Goal: Transaction & Acquisition: Purchase product/service

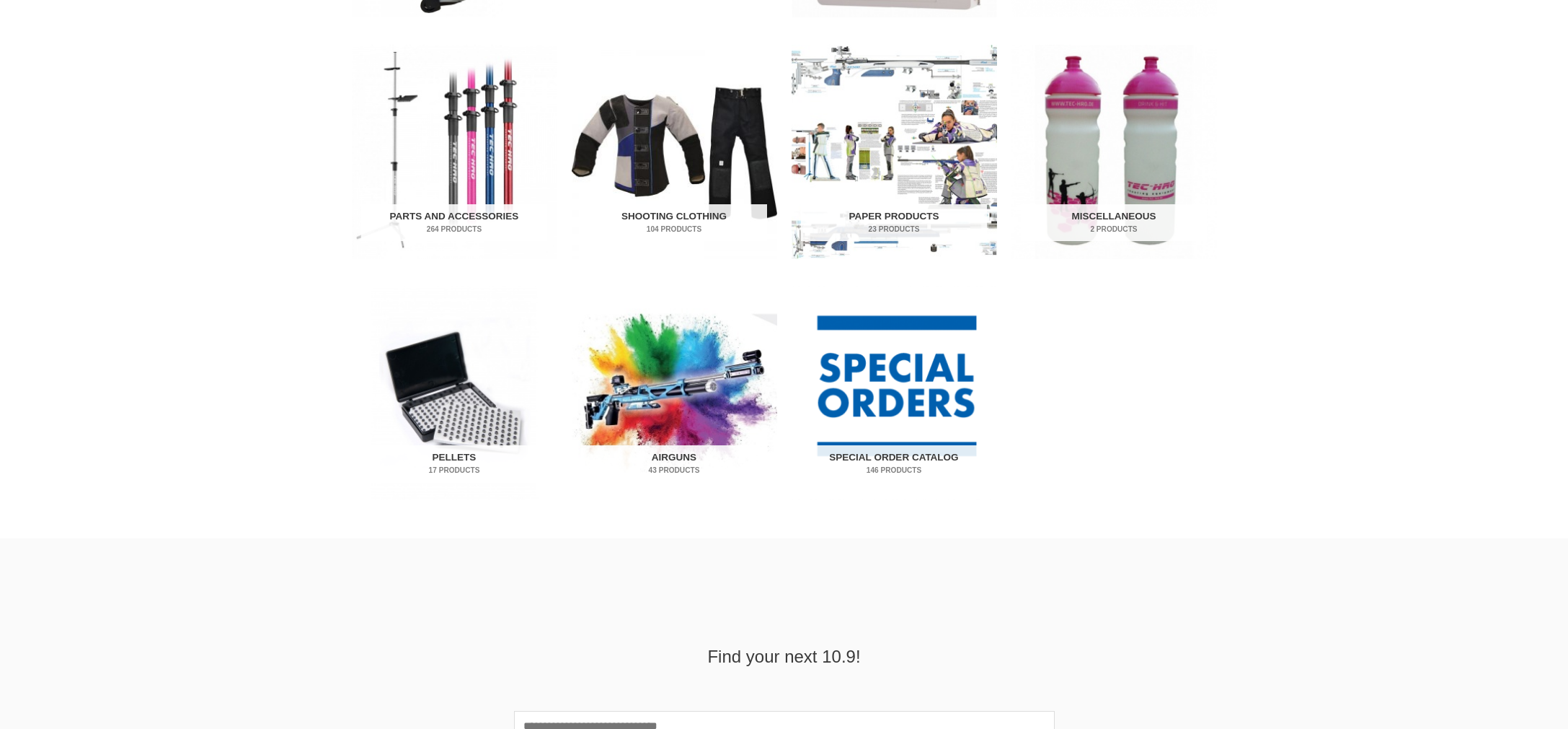
scroll to position [725, 0]
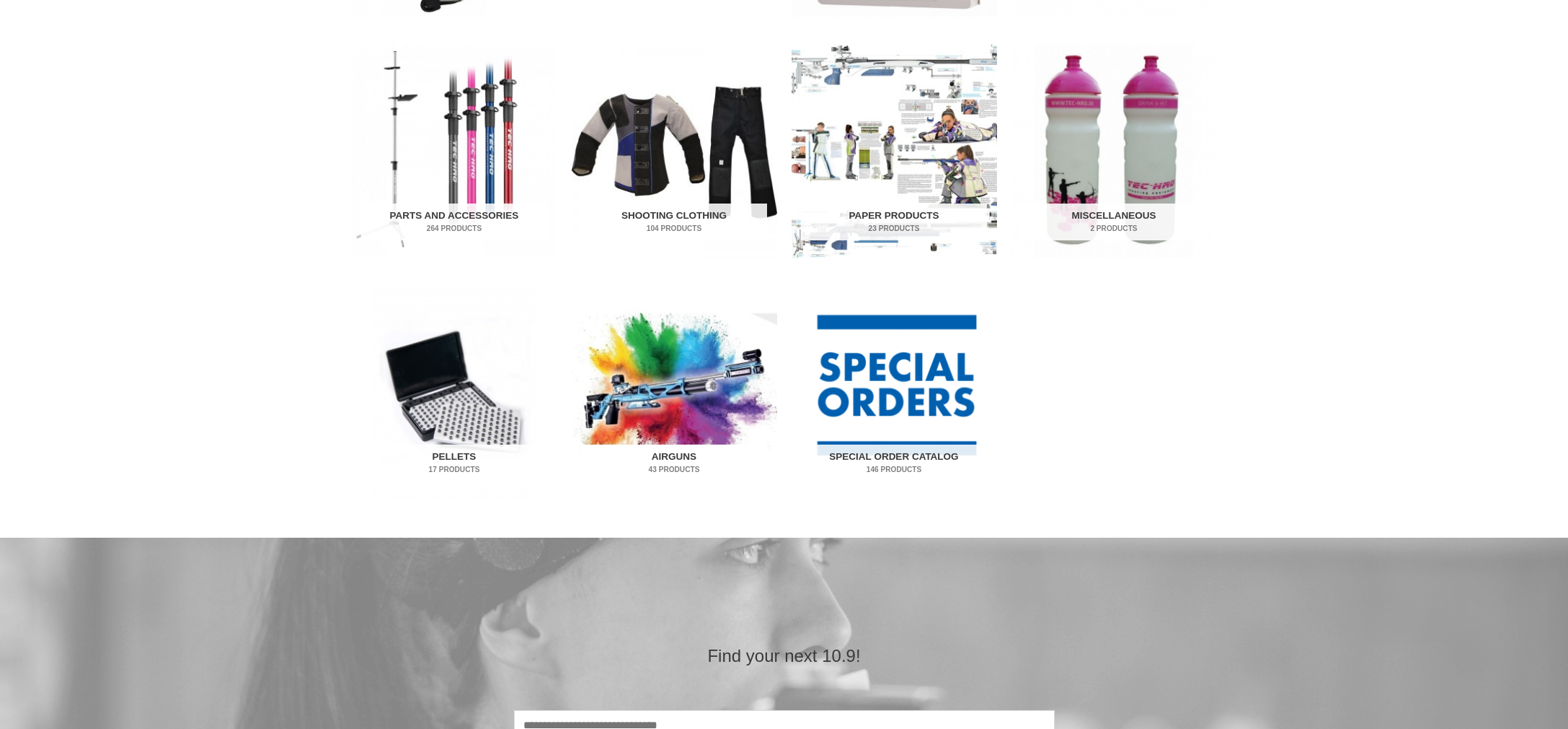
click at [694, 413] on img "Visit product category Airguns" at bounding box center [674, 392] width 206 height 214
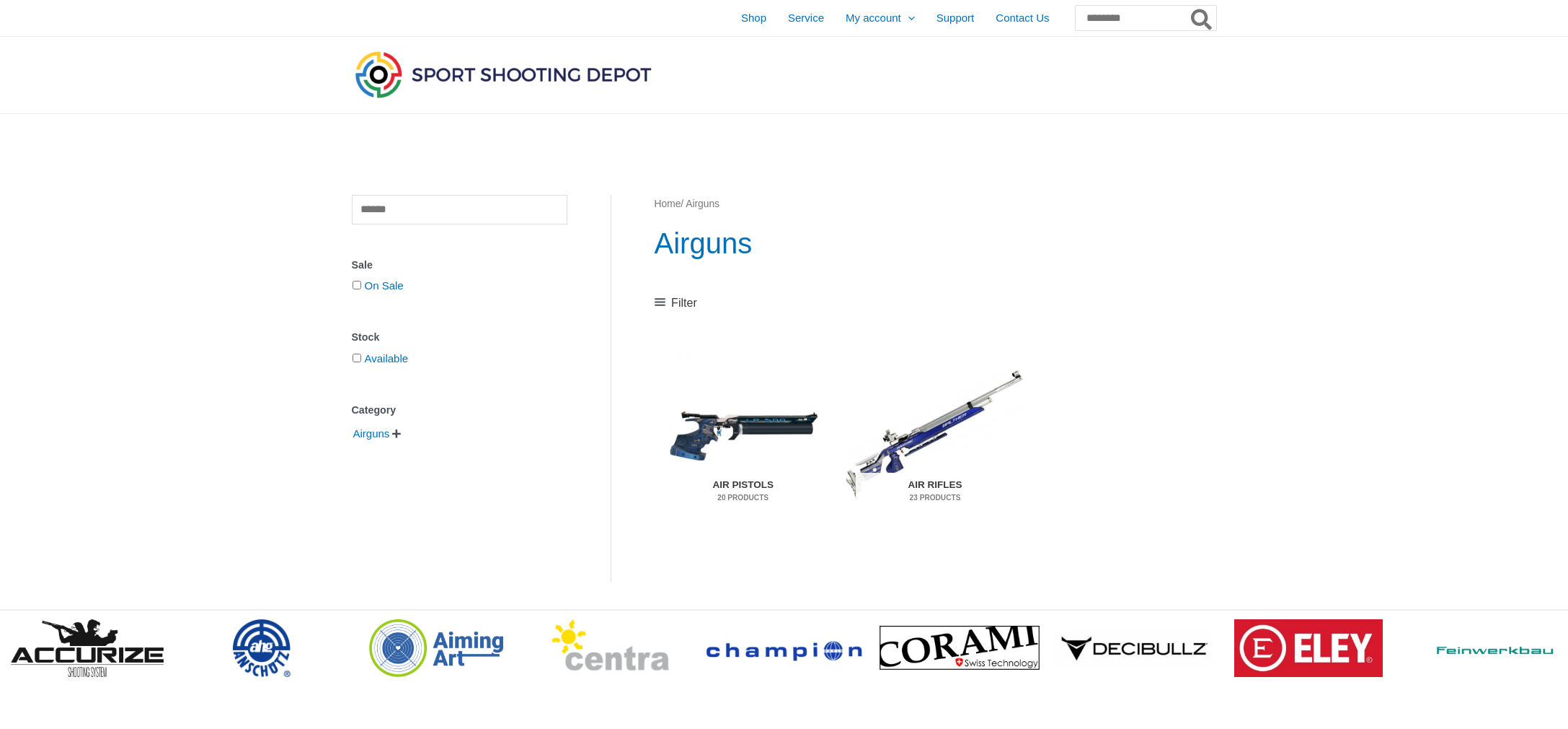
click at [732, 473] on h2 "Air Pistols 20 Products" at bounding box center [743, 491] width 158 height 38
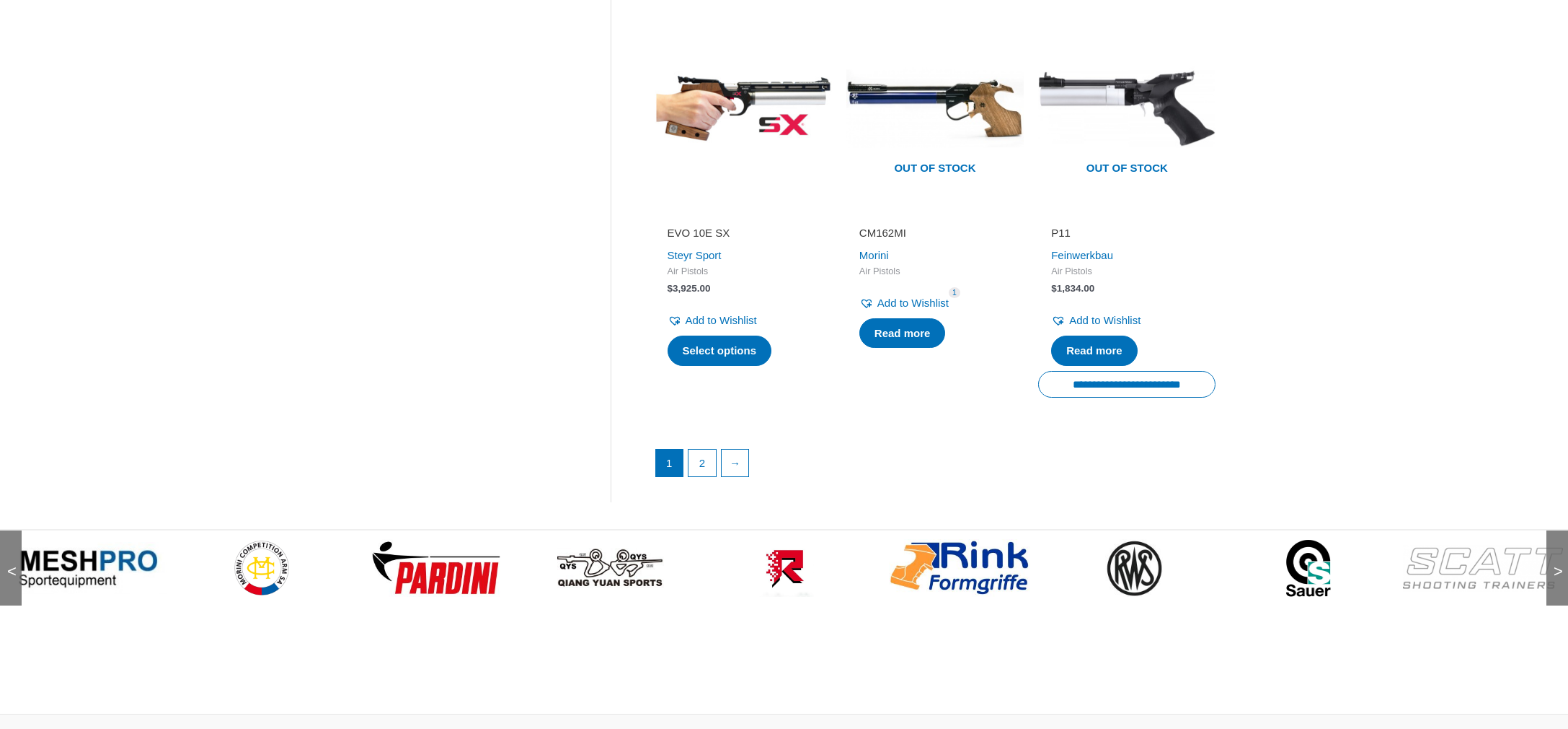
scroll to position [2019, 0]
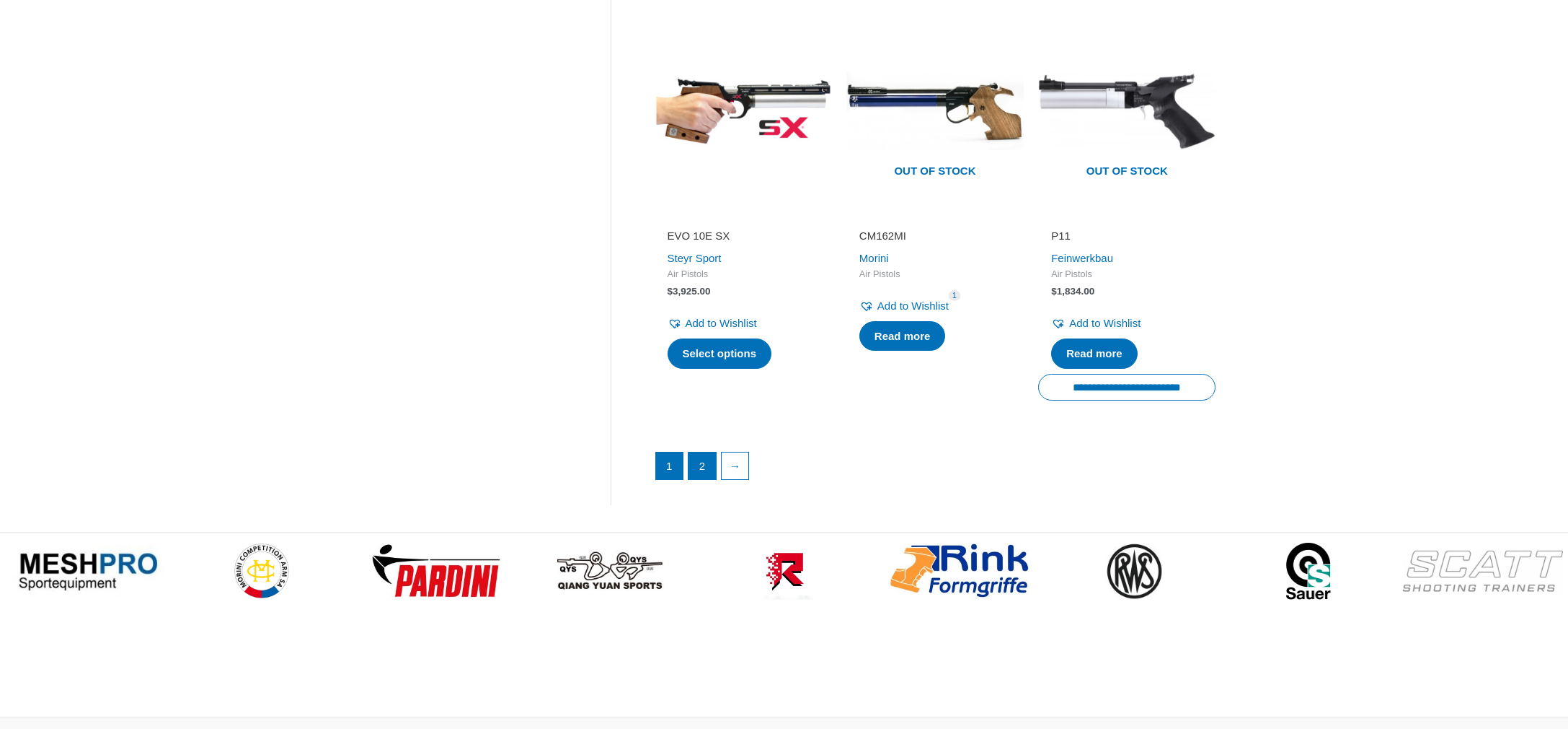
click at [698, 453] on link "2" at bounding box center [703, 466] width 28 height 28
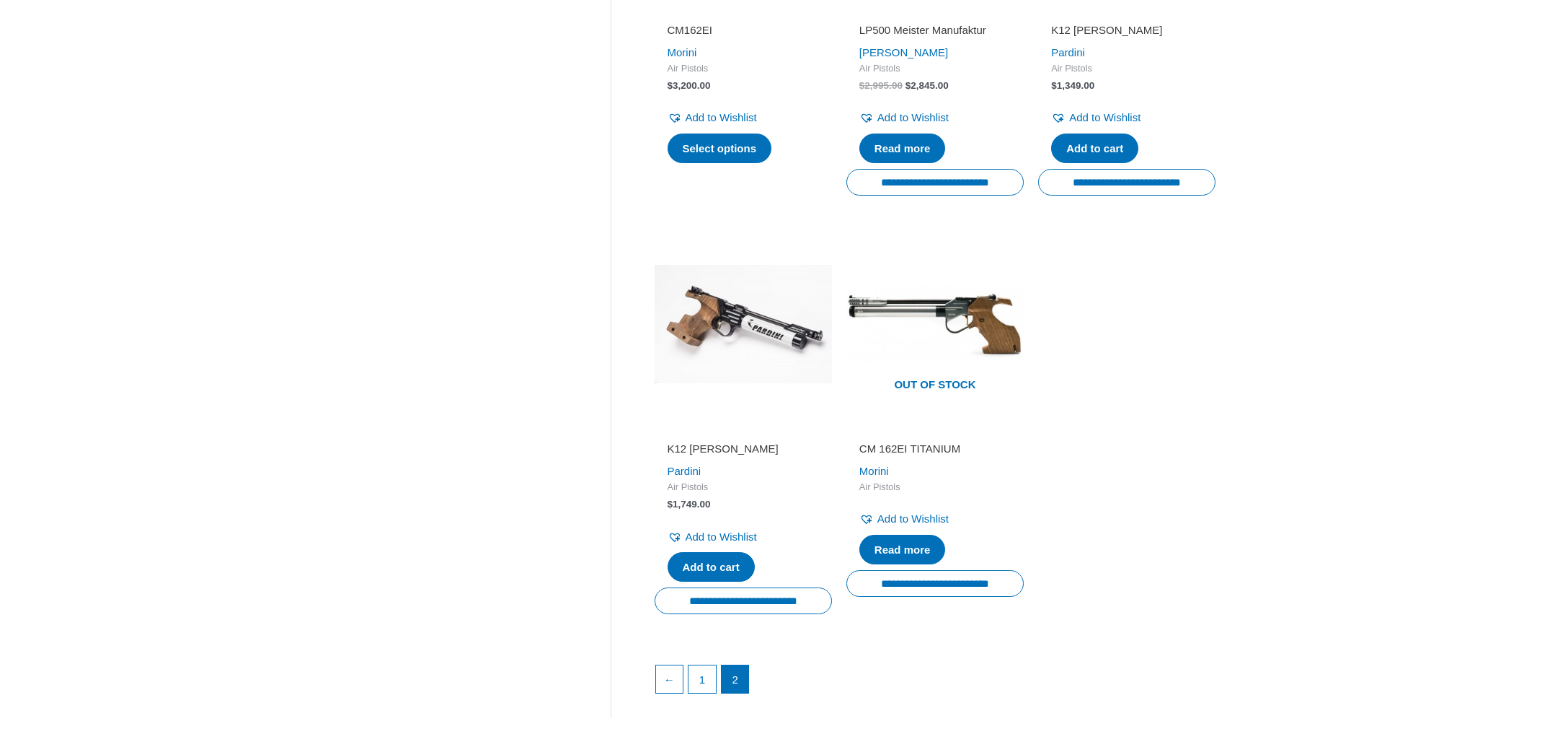
scroll to position [535, 0]
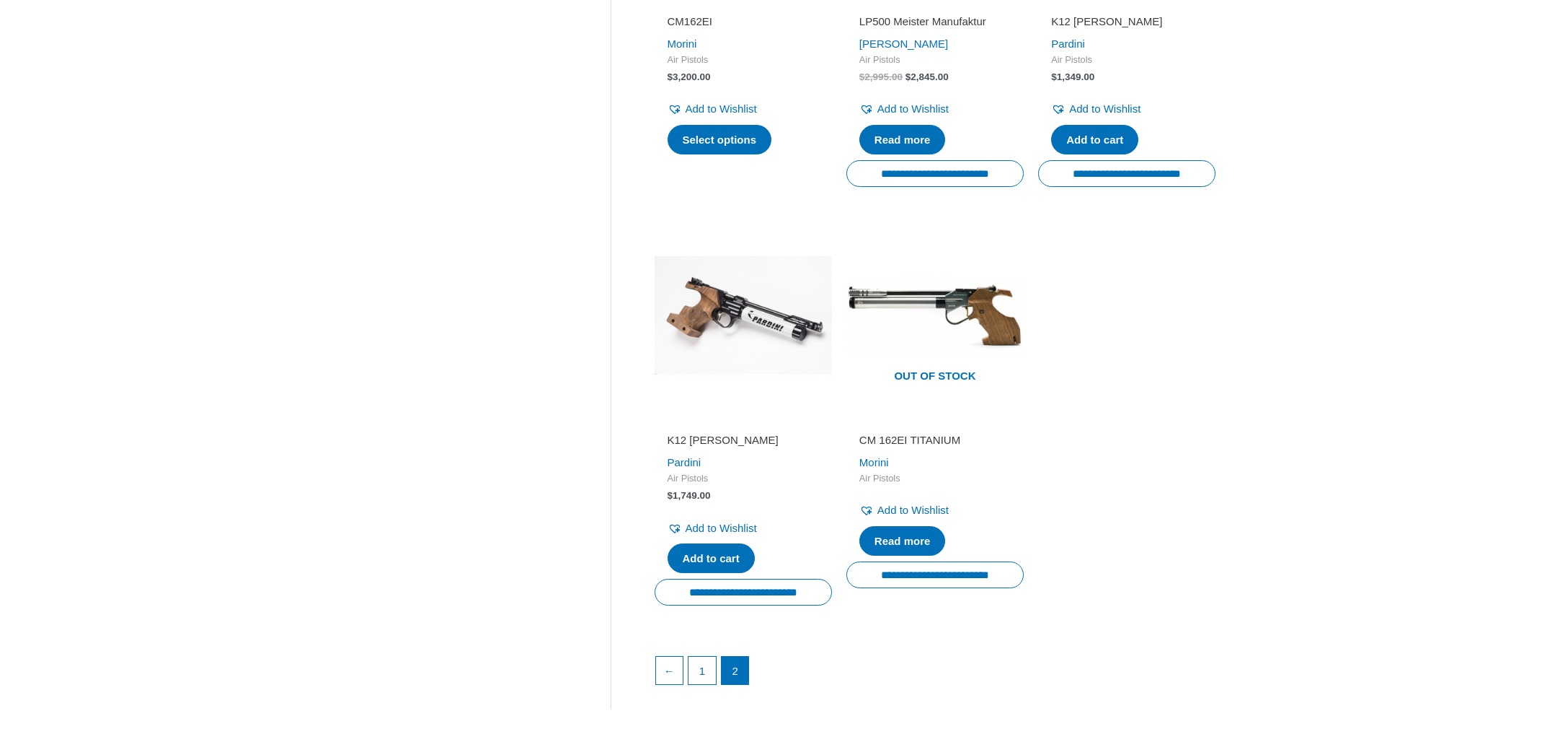
click at [710, 349] on img at bounding box center [743, 315] width 177 height 177
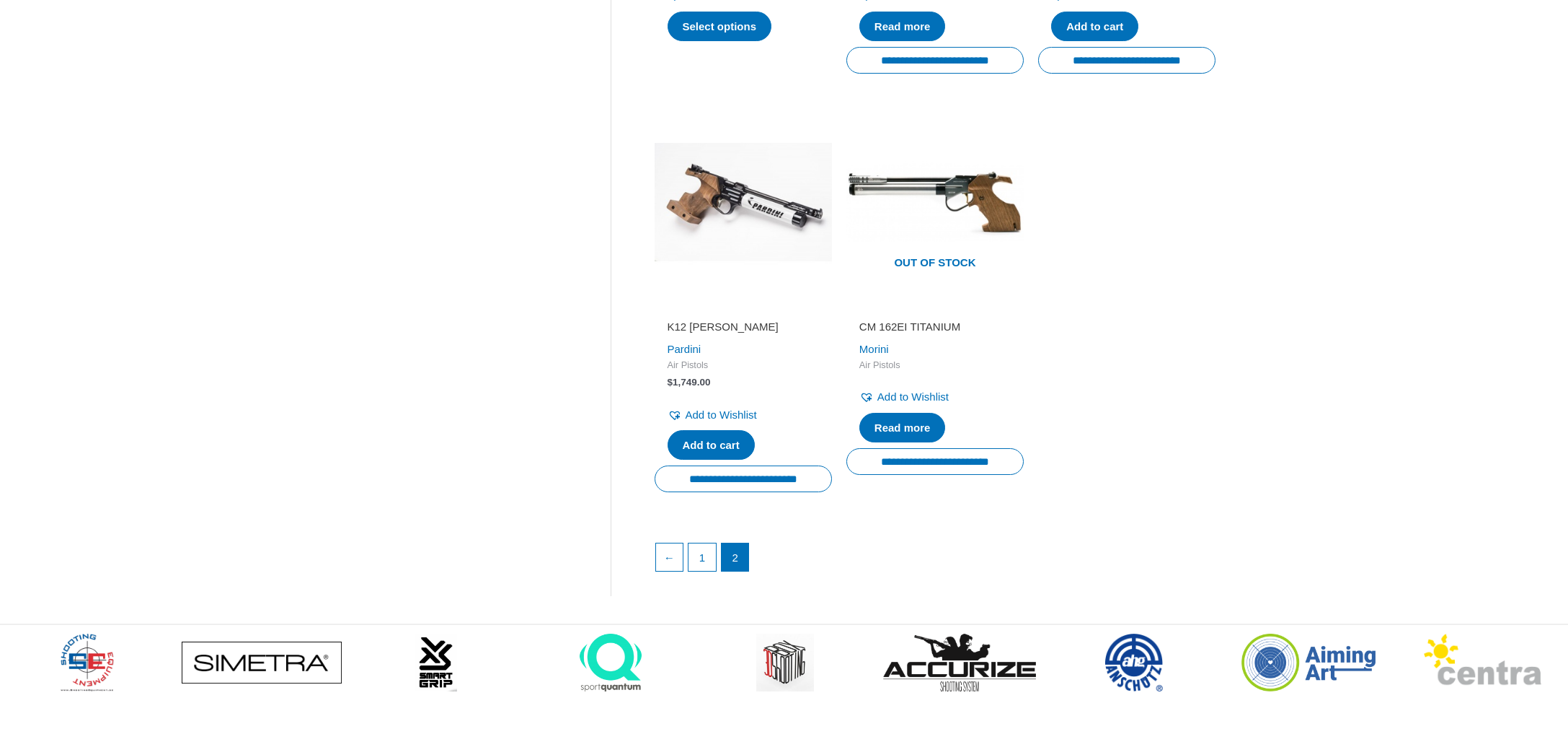
scroll to position [652, 0]
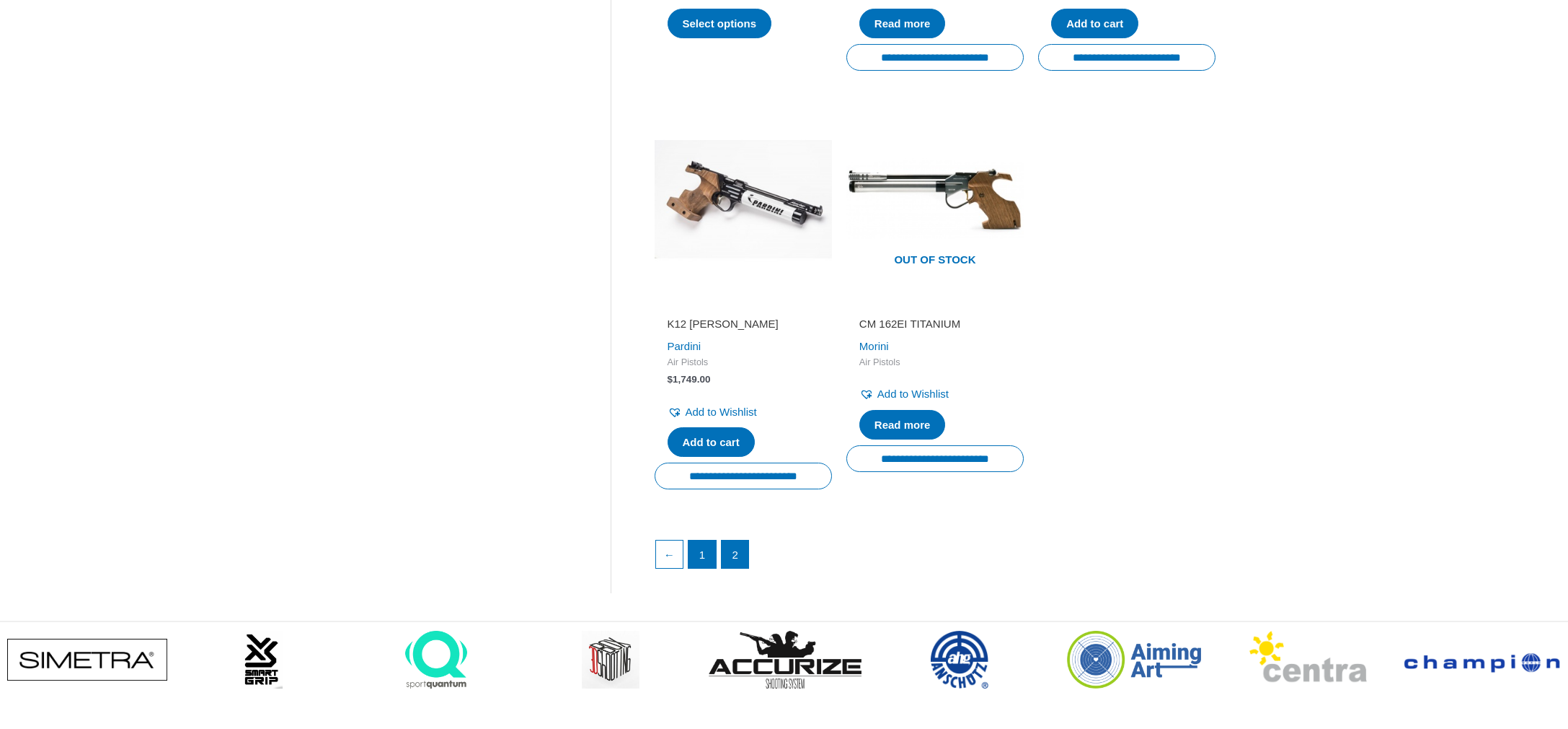
click at [707, 541] on link "1" at bounding box center [703, 554] width 28 height 28
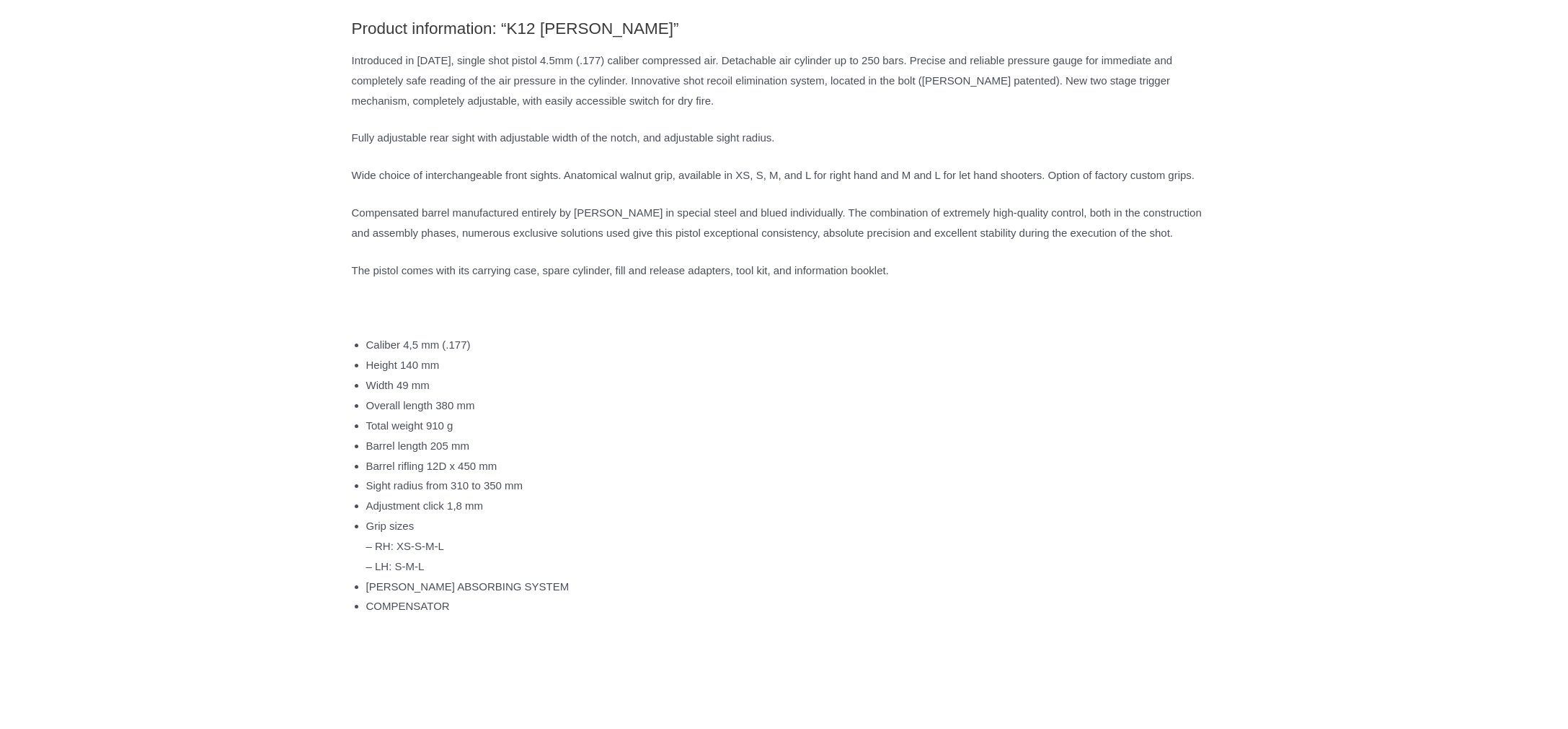
scroll to position [695, 0]
click at [532, 596] on li "[PERSON_NAME] ABSORBING SYSTEM" at bounding box center [791, 585] width 851 height 20
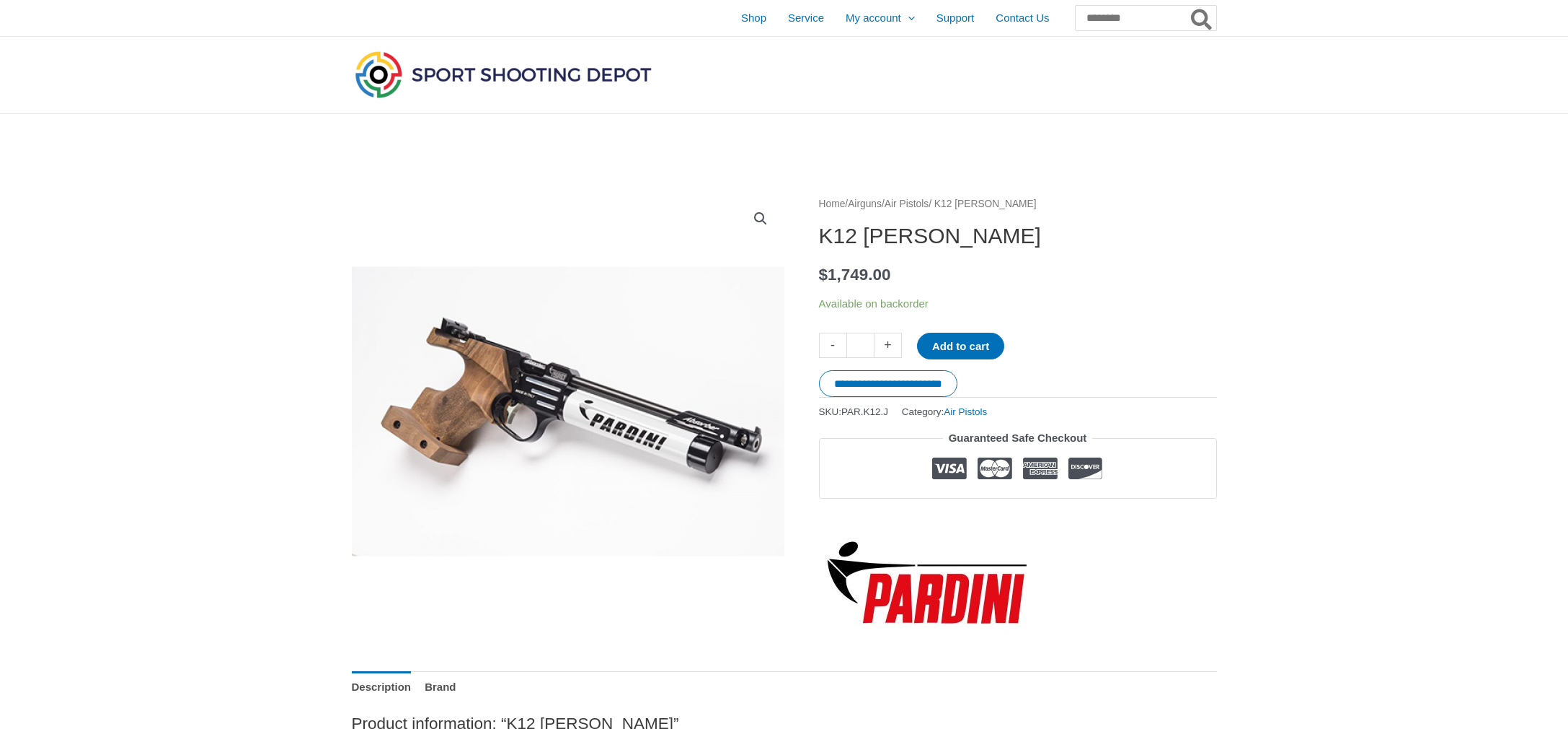
scroll to position [0, 0]
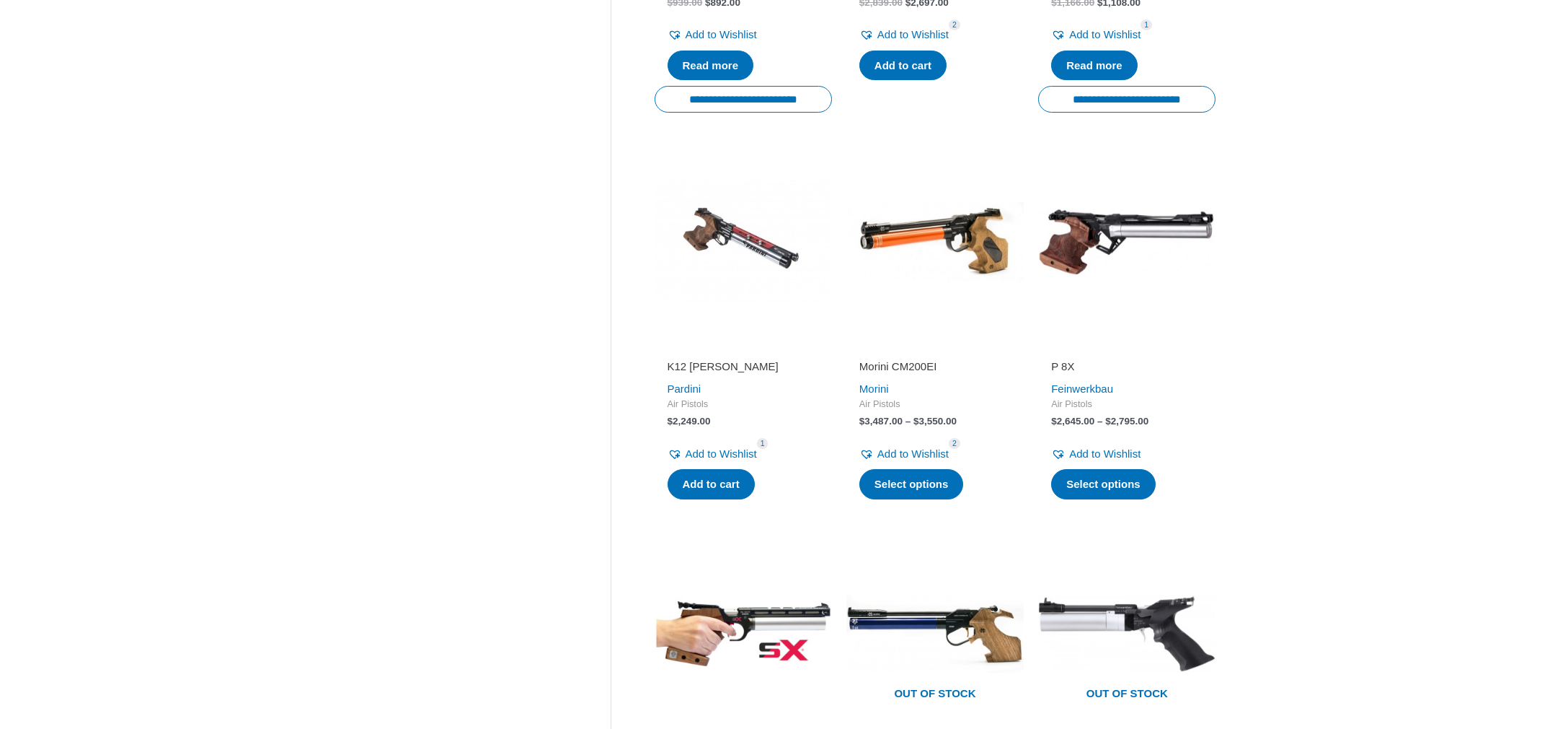
scroll to position [1518, 0]
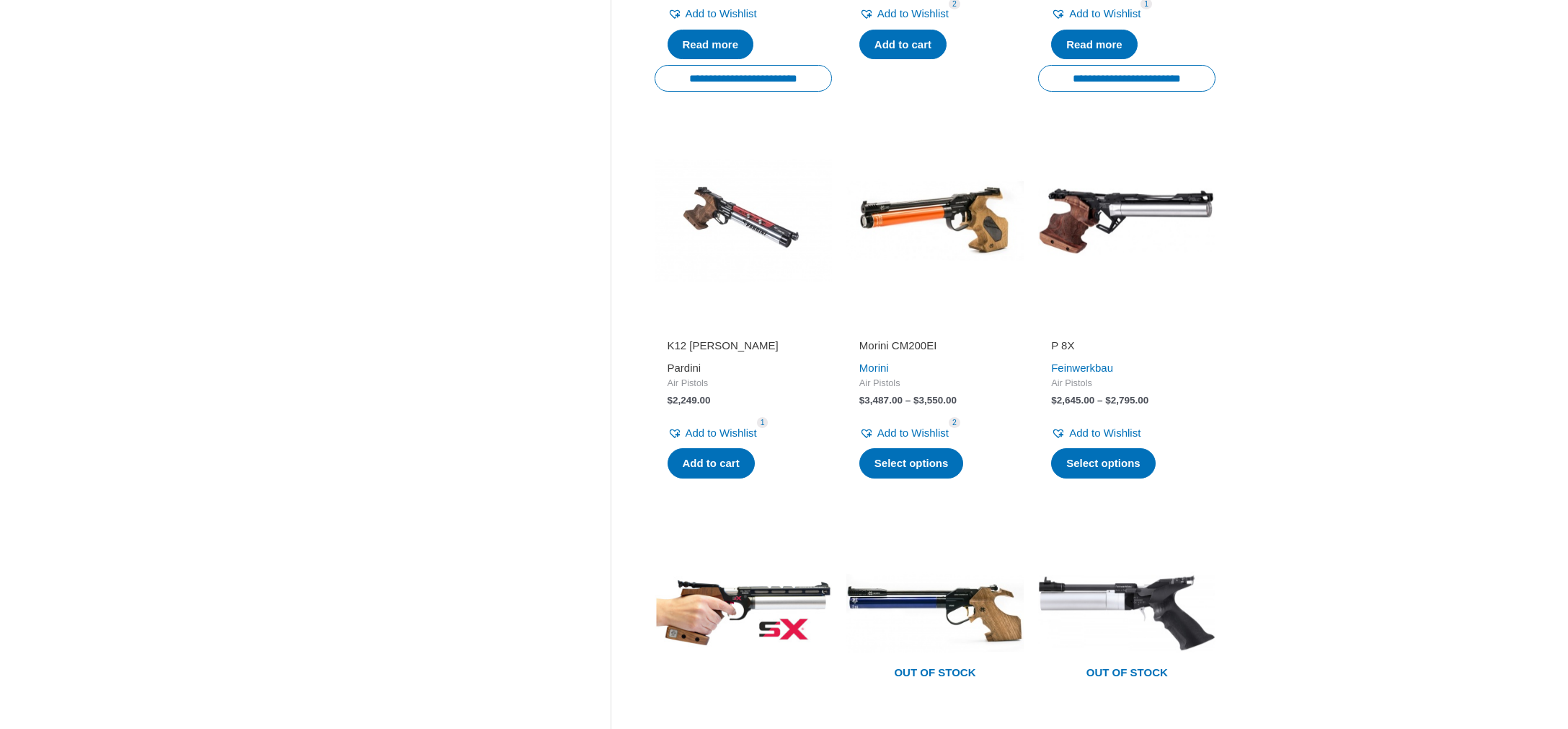
click at [690, 361] on link "Pardini" at bounding box center [684, 368] width 34 height 12
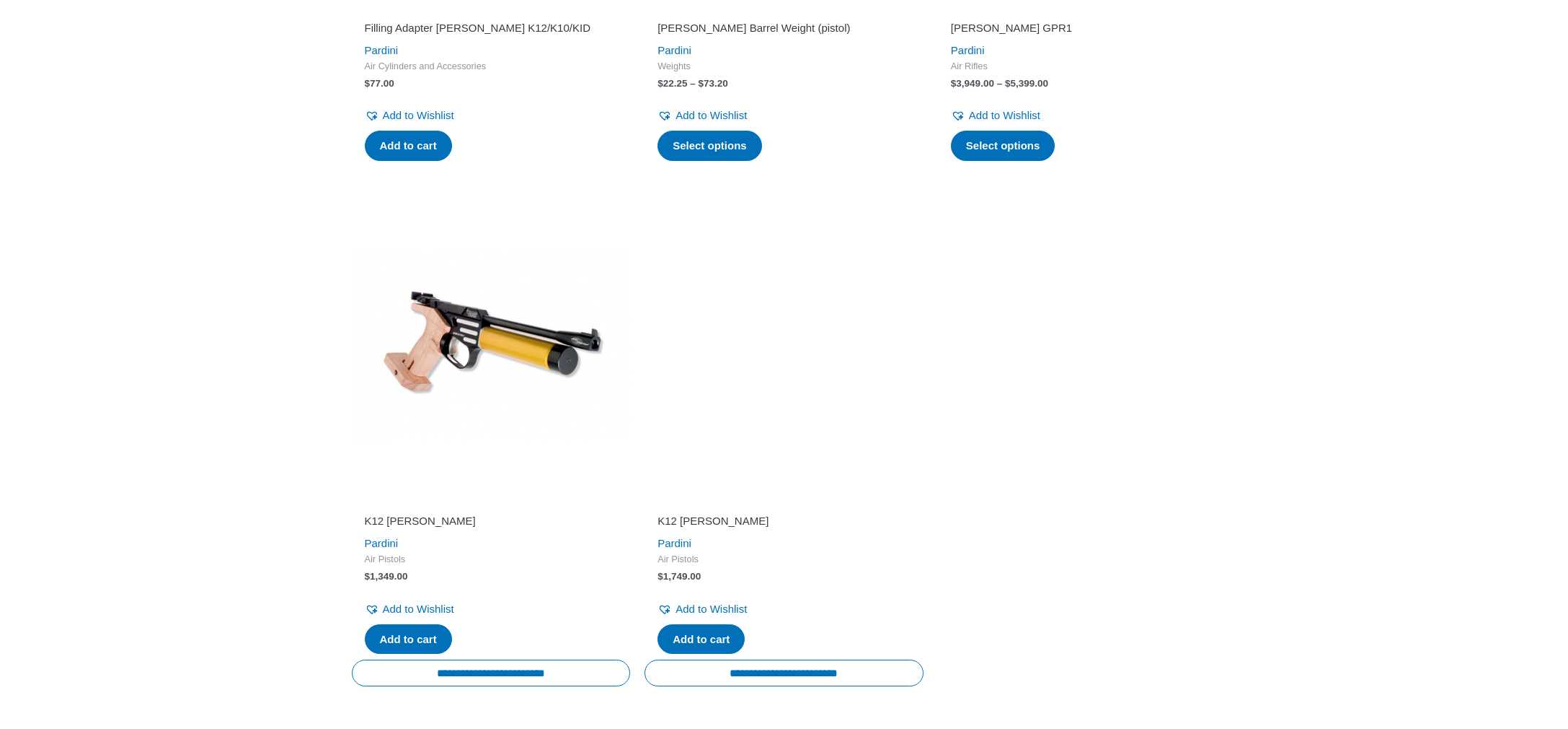
scroll to position [1225, 0]
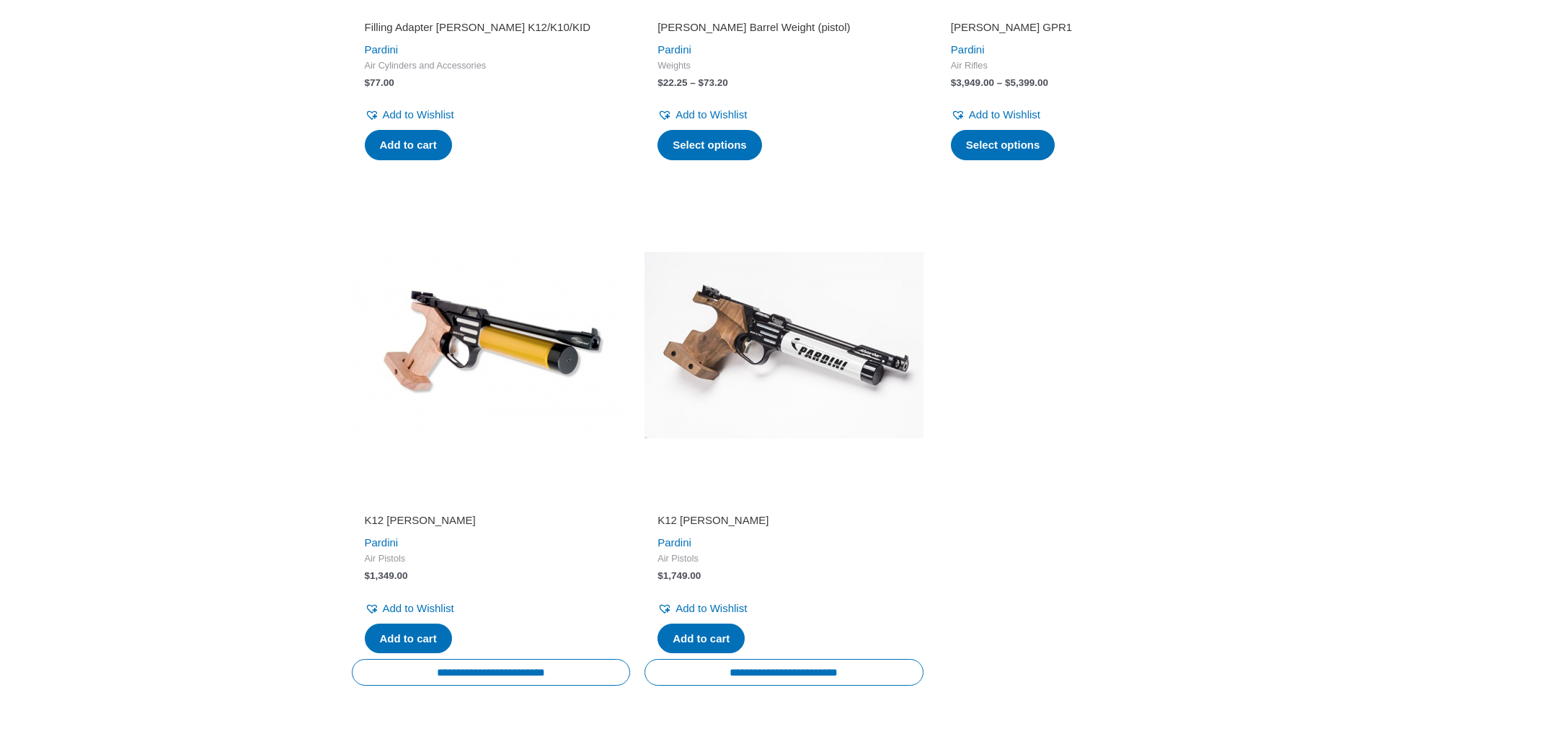
click at [692, 528] on h2 "K12 [PERSON_NAME]" at bounding box center [784, 520] width 253 height 15
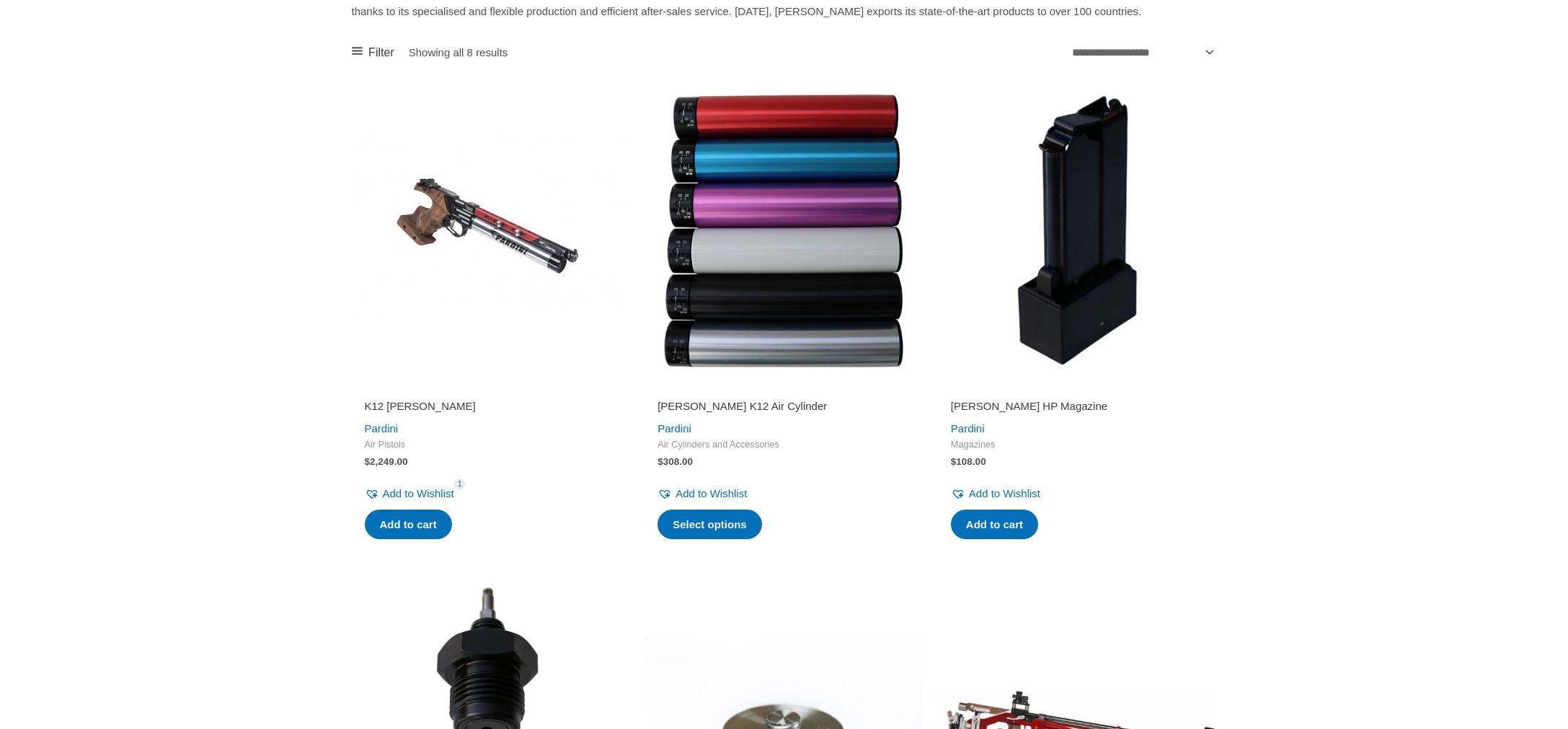
scroll to position [349, 0]
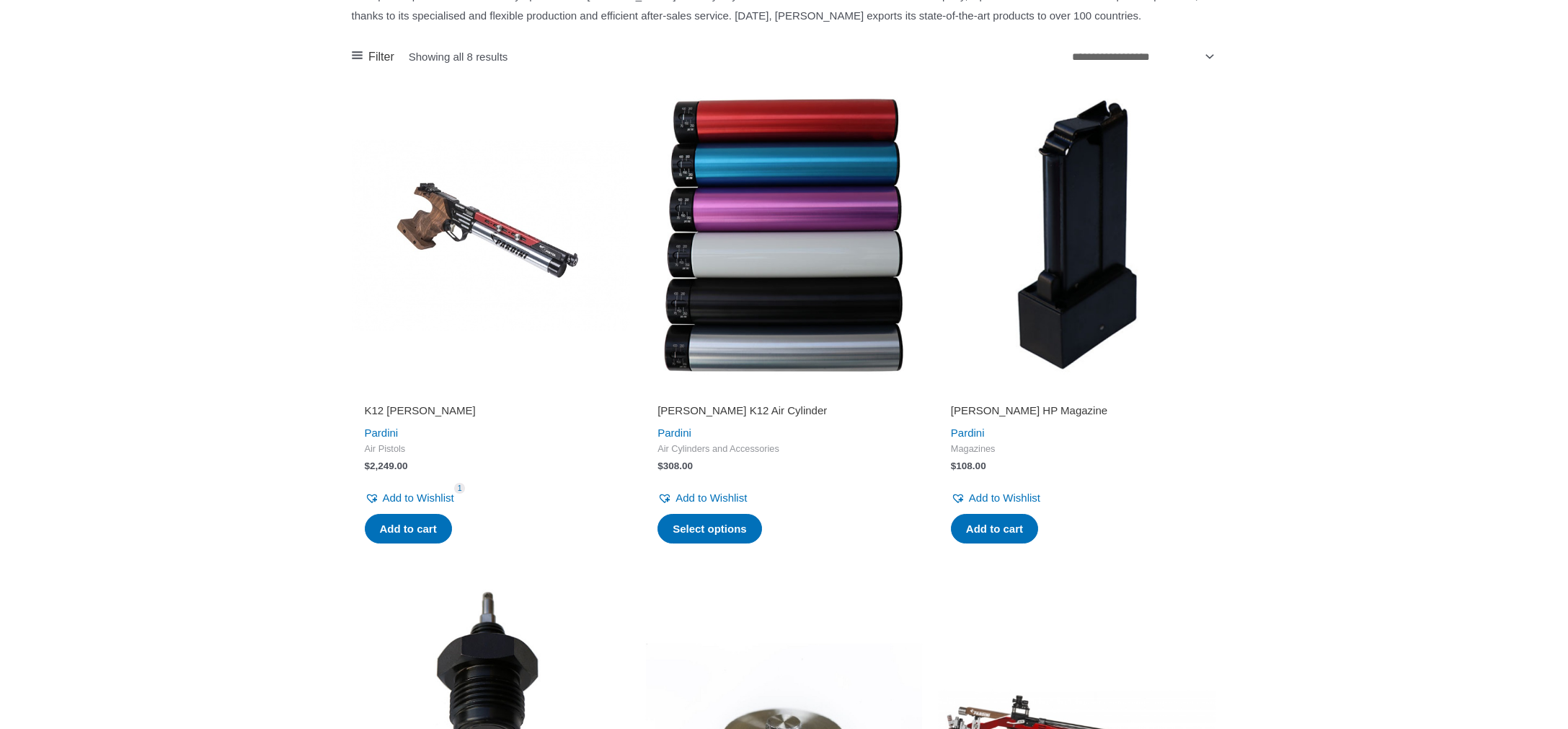
click at [388, 417] on h2 "K12 Pardini" at bounding box center [491, 411] width 253 height 15
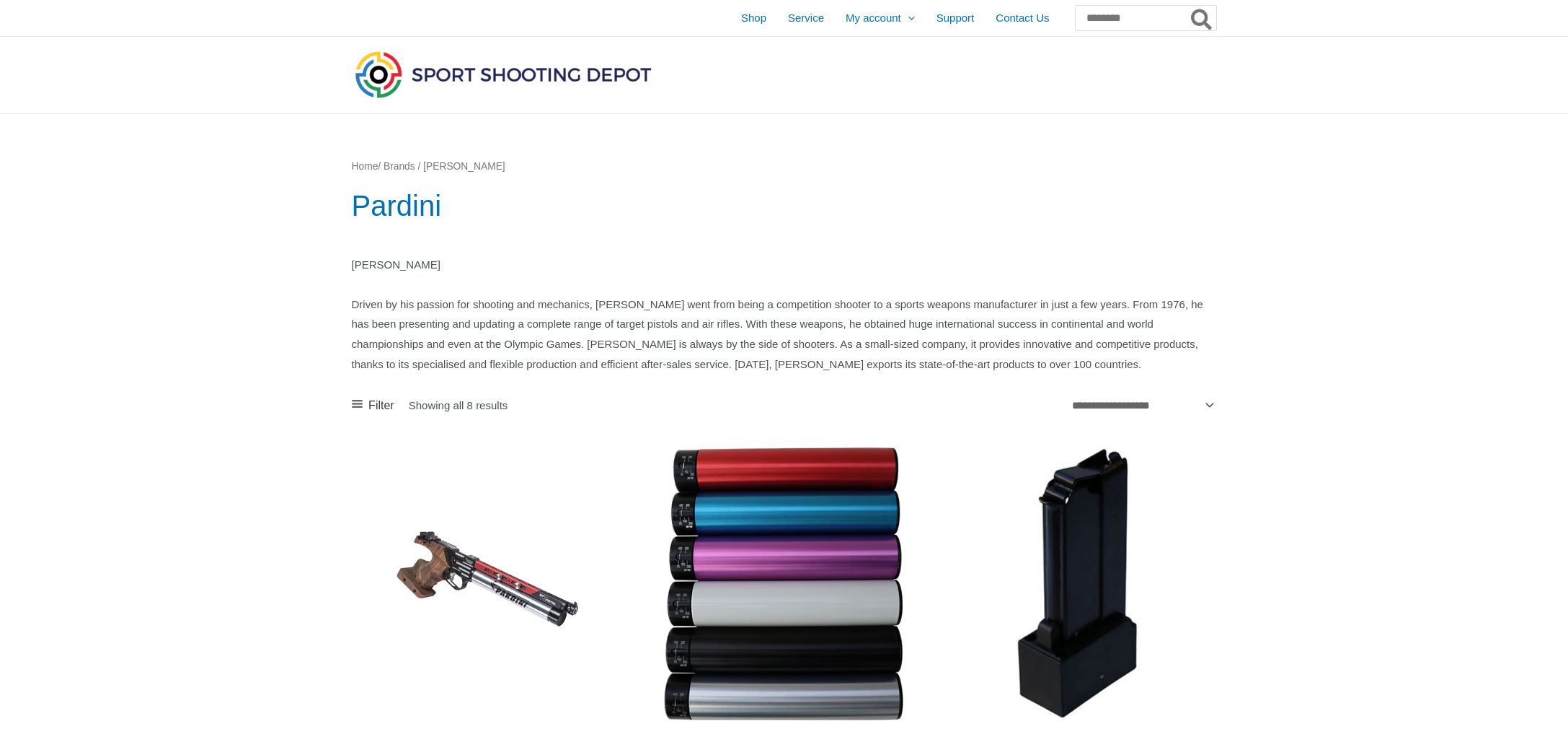
scroll to position [0, 0]
click at [741, 20] on span "Shop" at bounding box center [753, 18] width 25 height 36
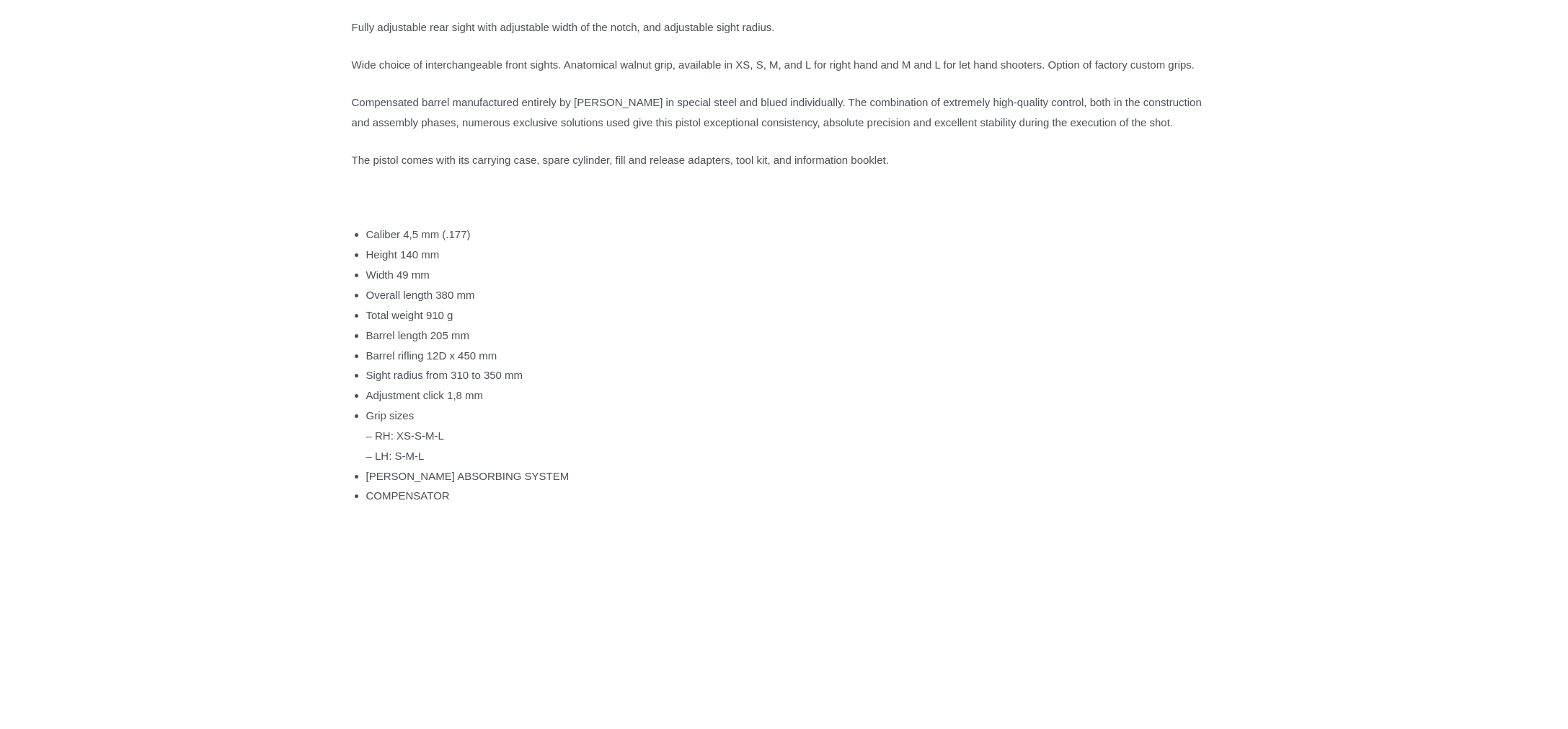
scroll to position [806, 0]
click at [455, 346] on li "Barrel length 205 mm" at bounding box center [791, 335] width 851 height 20
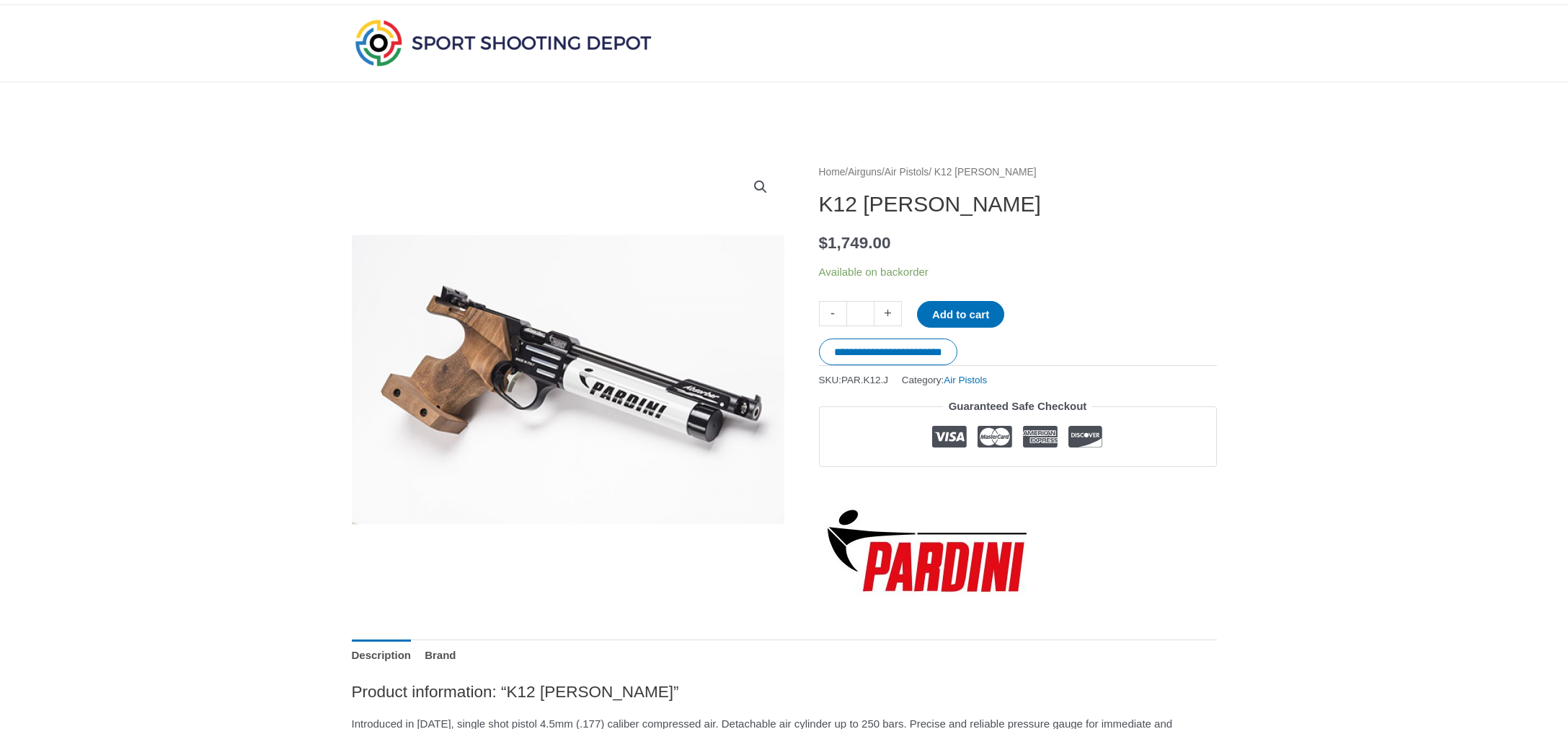
scroll to position [31, 0]
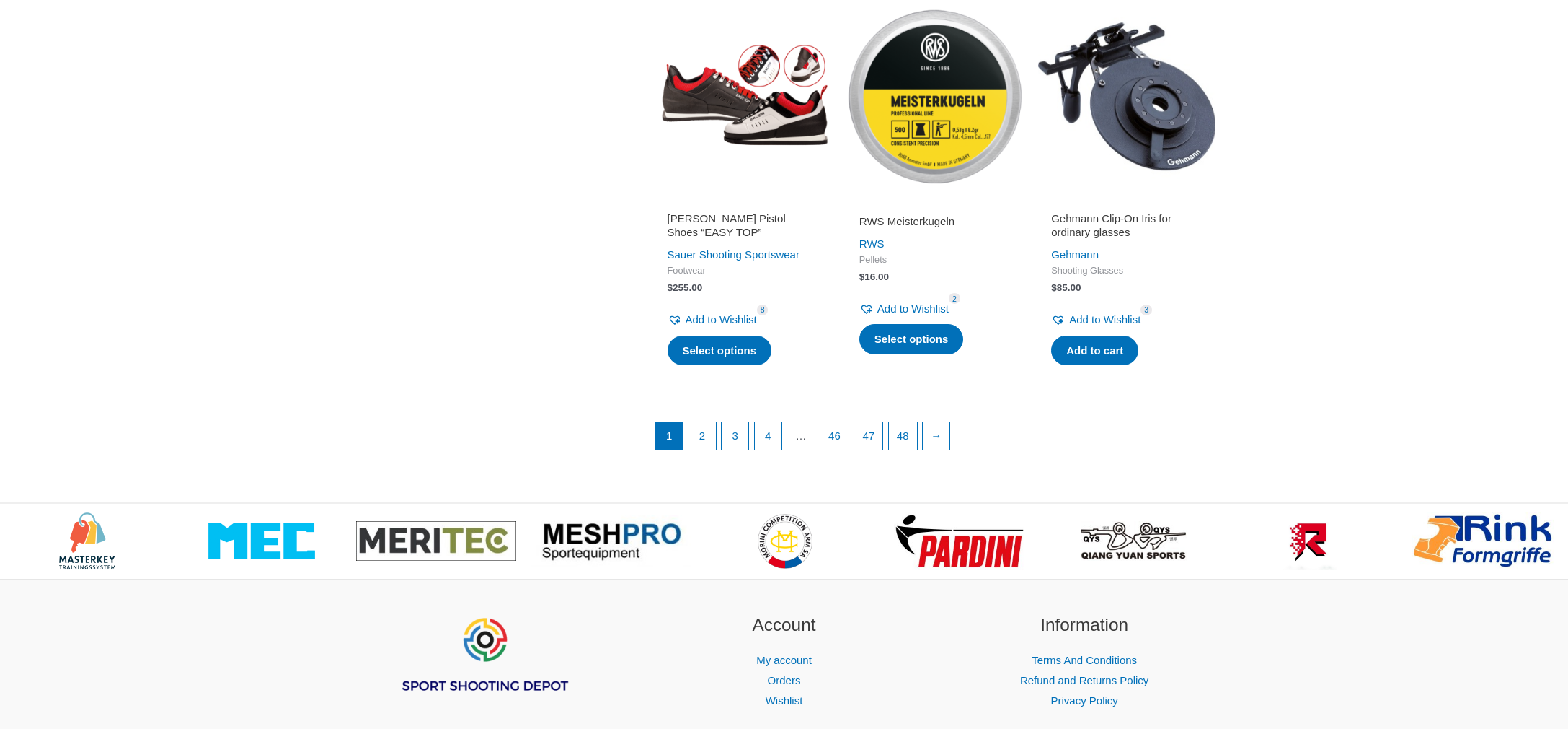
scroll to position [1907, 0]
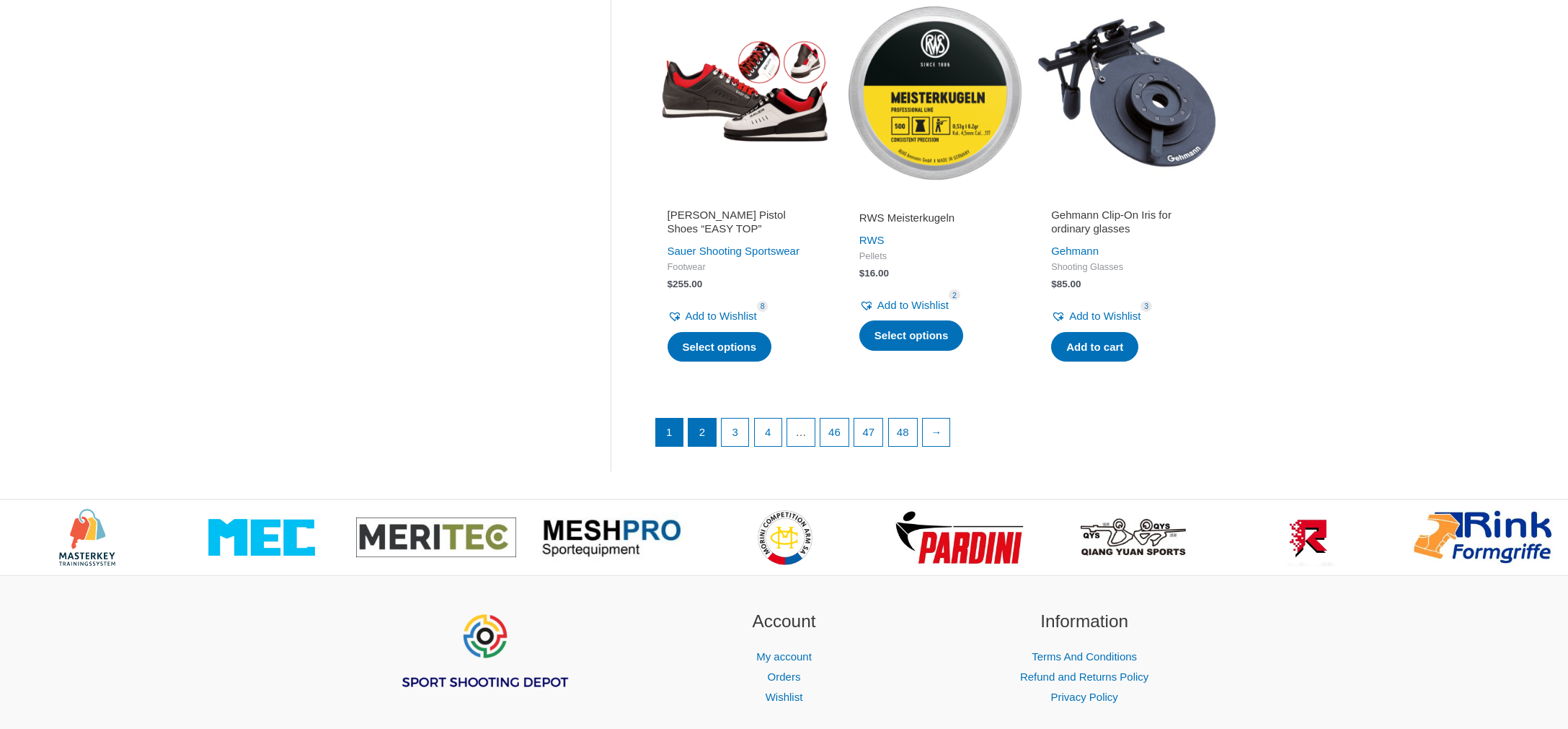
click at [704, 430] on link "2" at bounding box center [703, 432] width 28 height 28
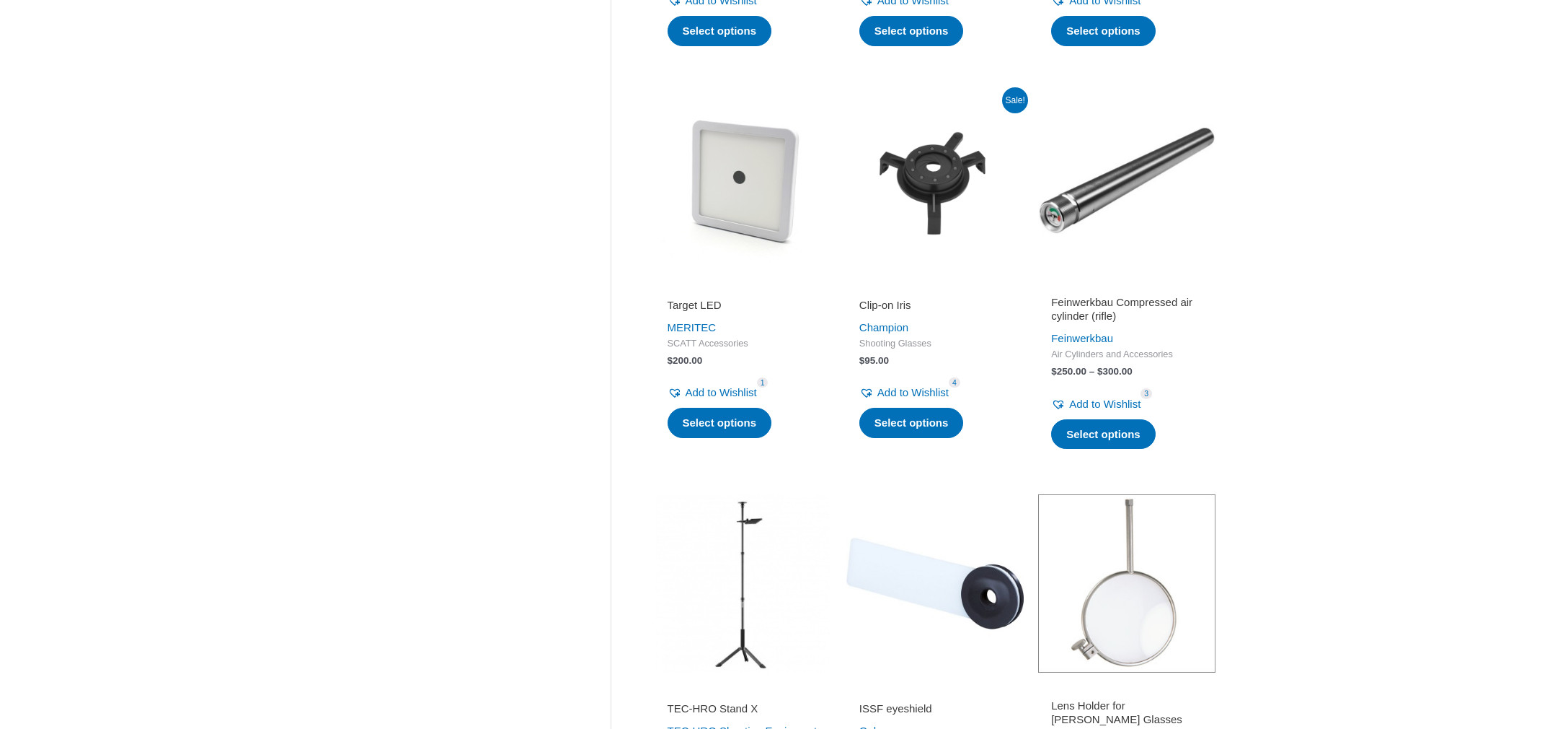
scroll to position [1421, 0]
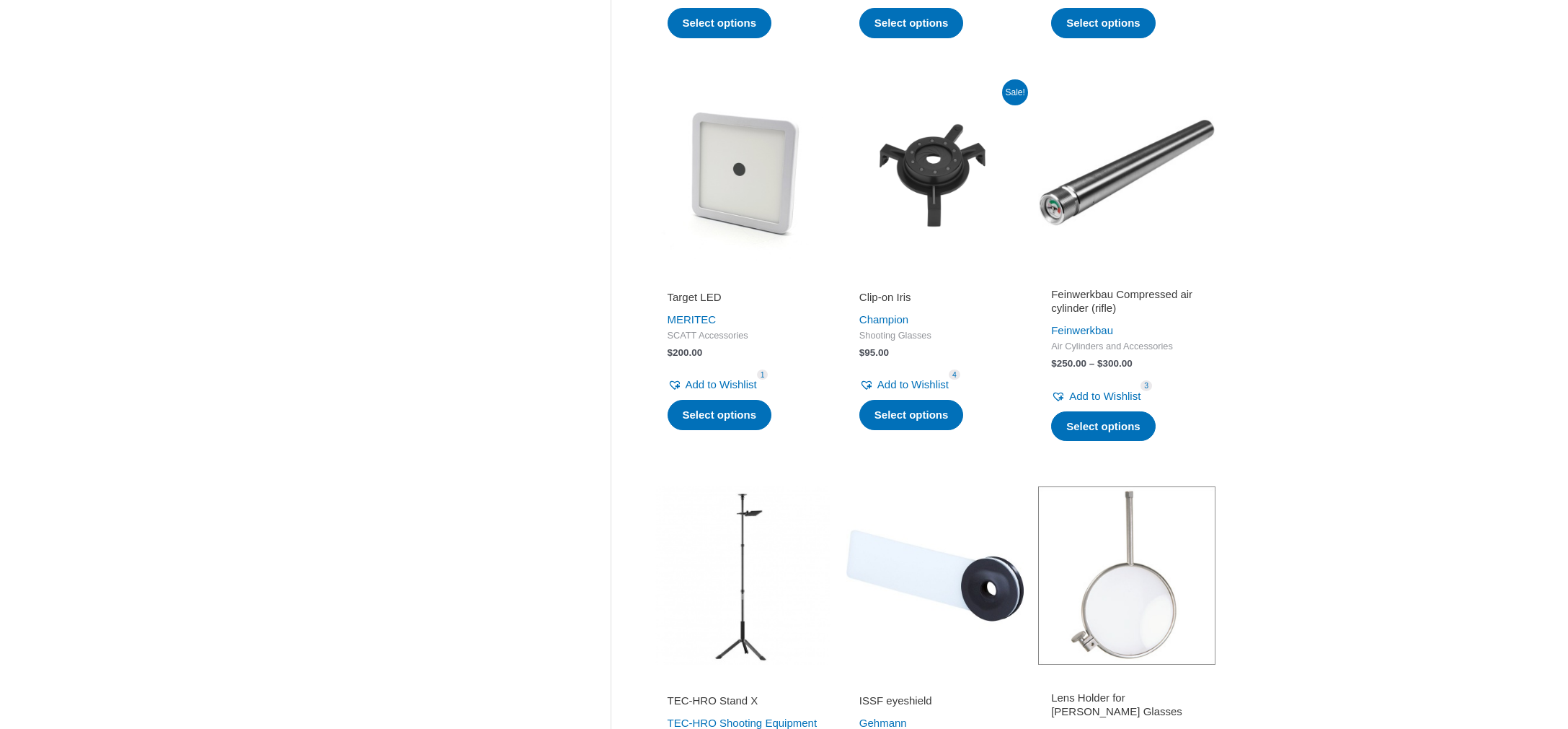
click at [870, 569] on img at bounding box center [935, 575] width 177 height 177
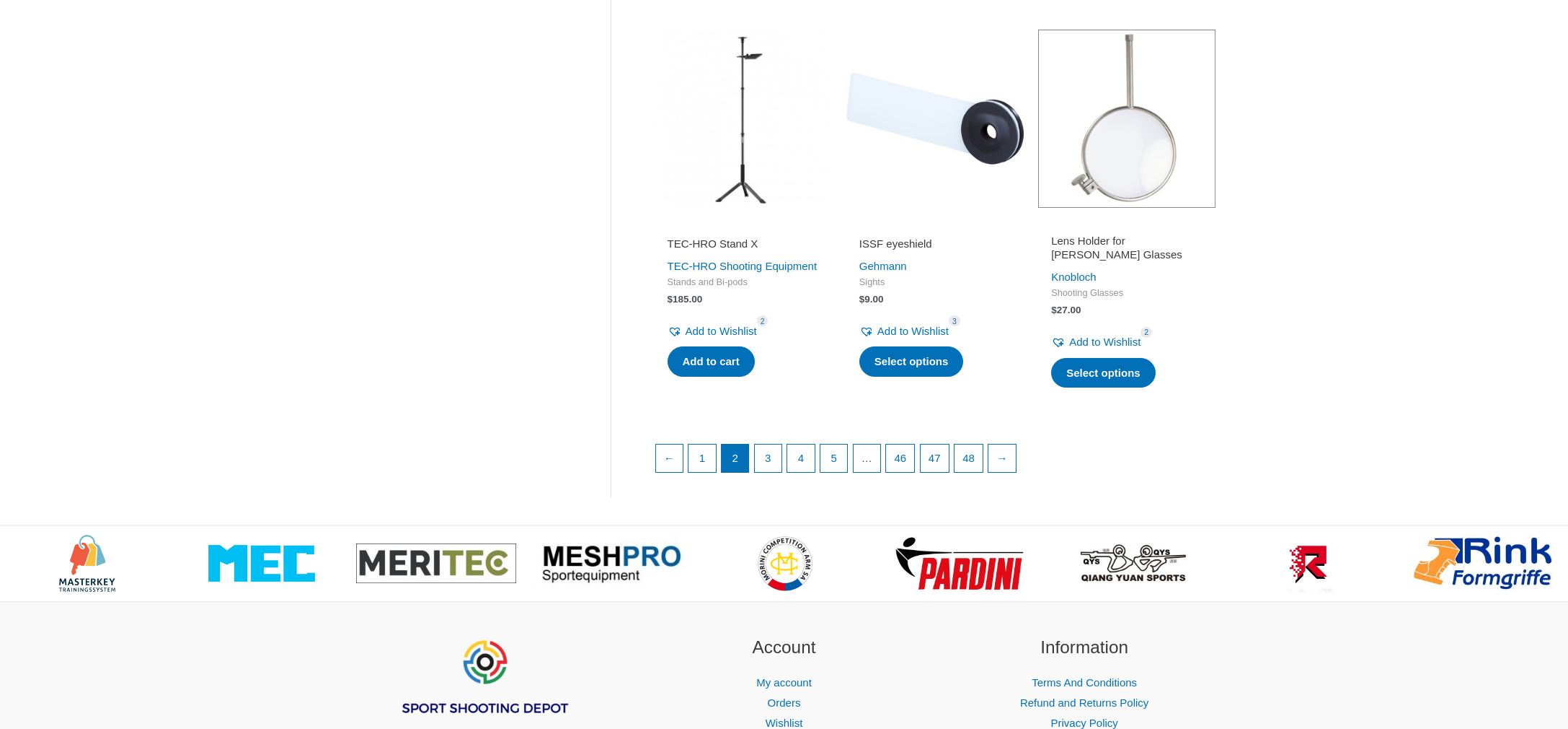
scroll to position [1900, 0]
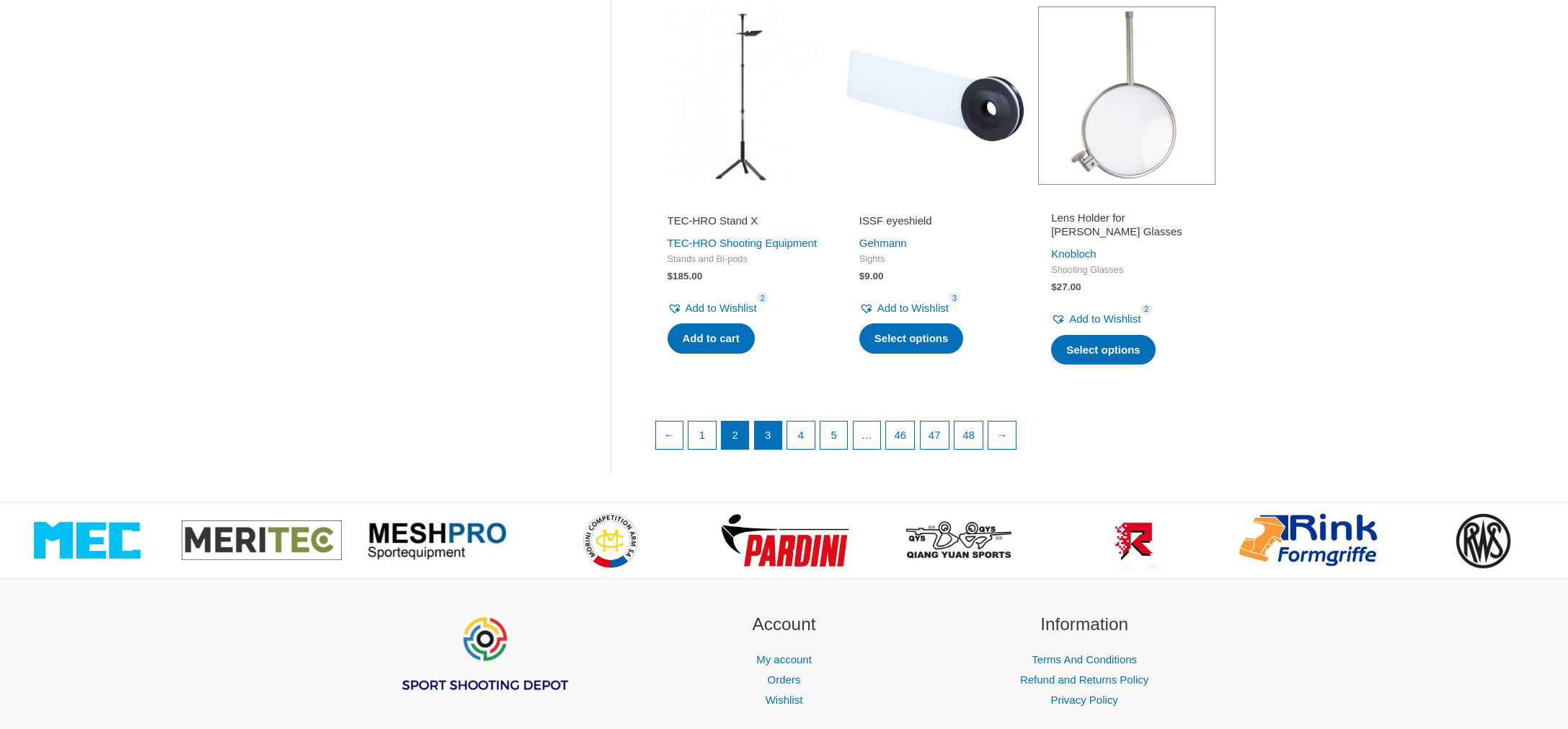
click at [768, 428] on link "3" at bounding box center [769, 436] width 28 height 28
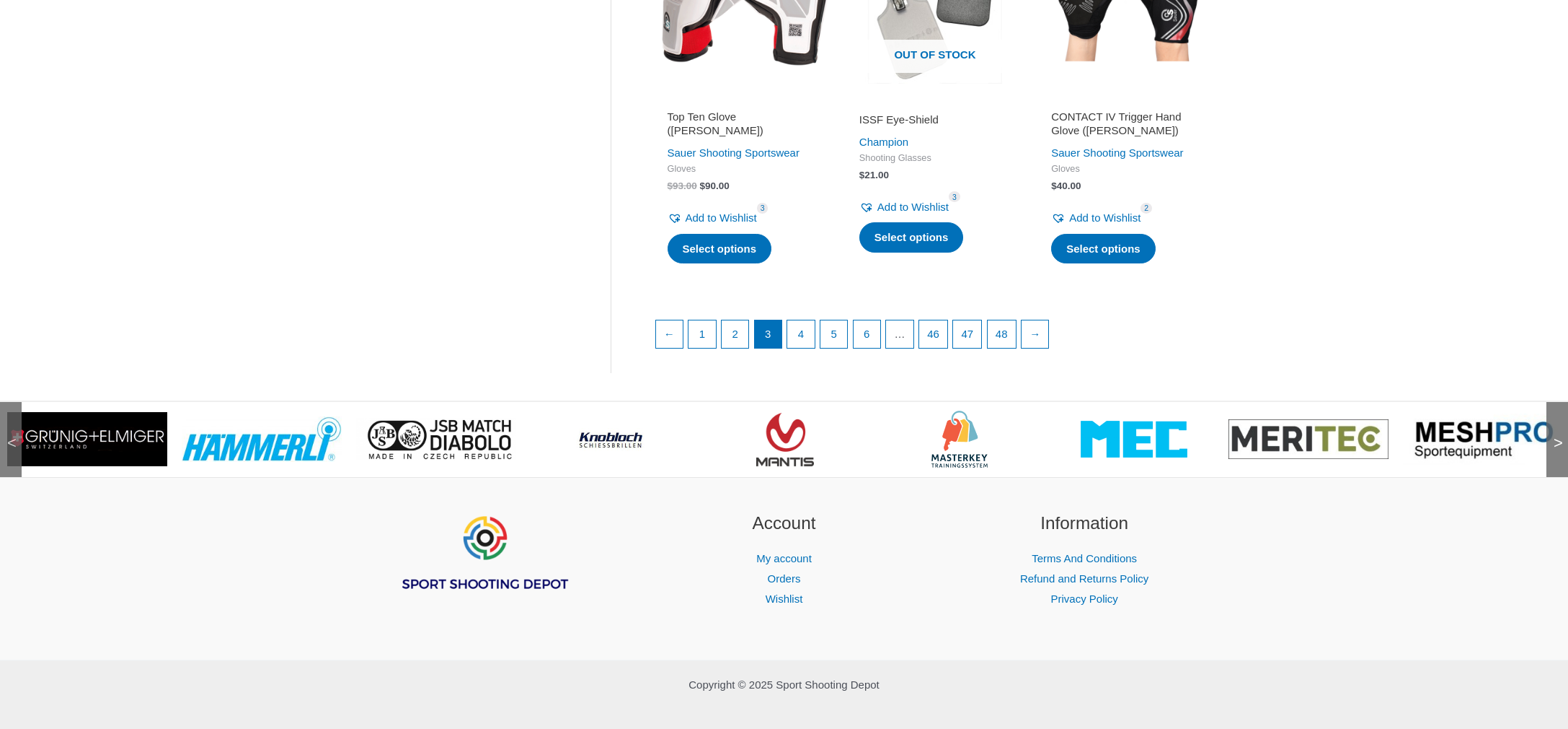
scroll to position [2032, 0]
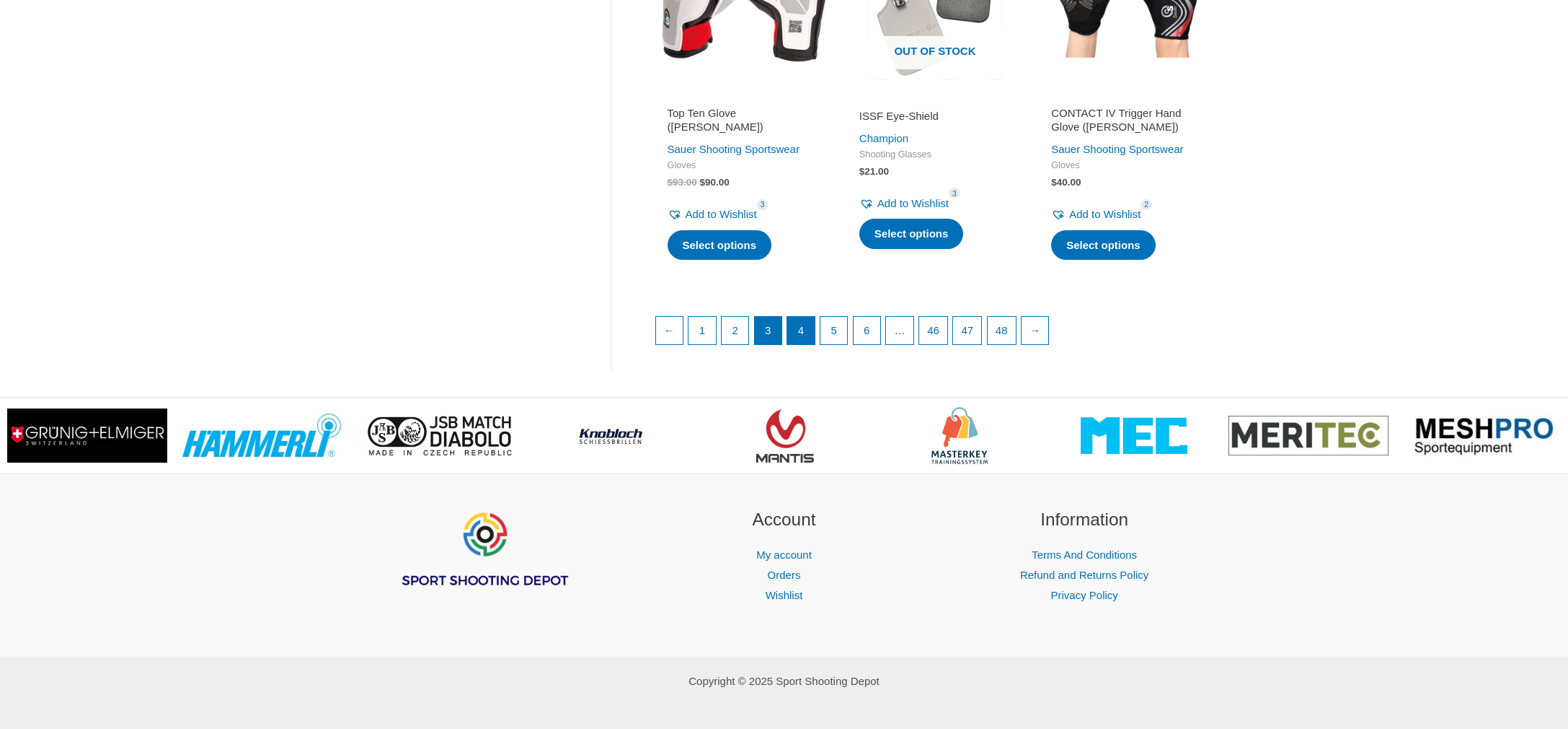
click at [802, 344] on link "4" at bounding box center [801, 331] width 28 height 28
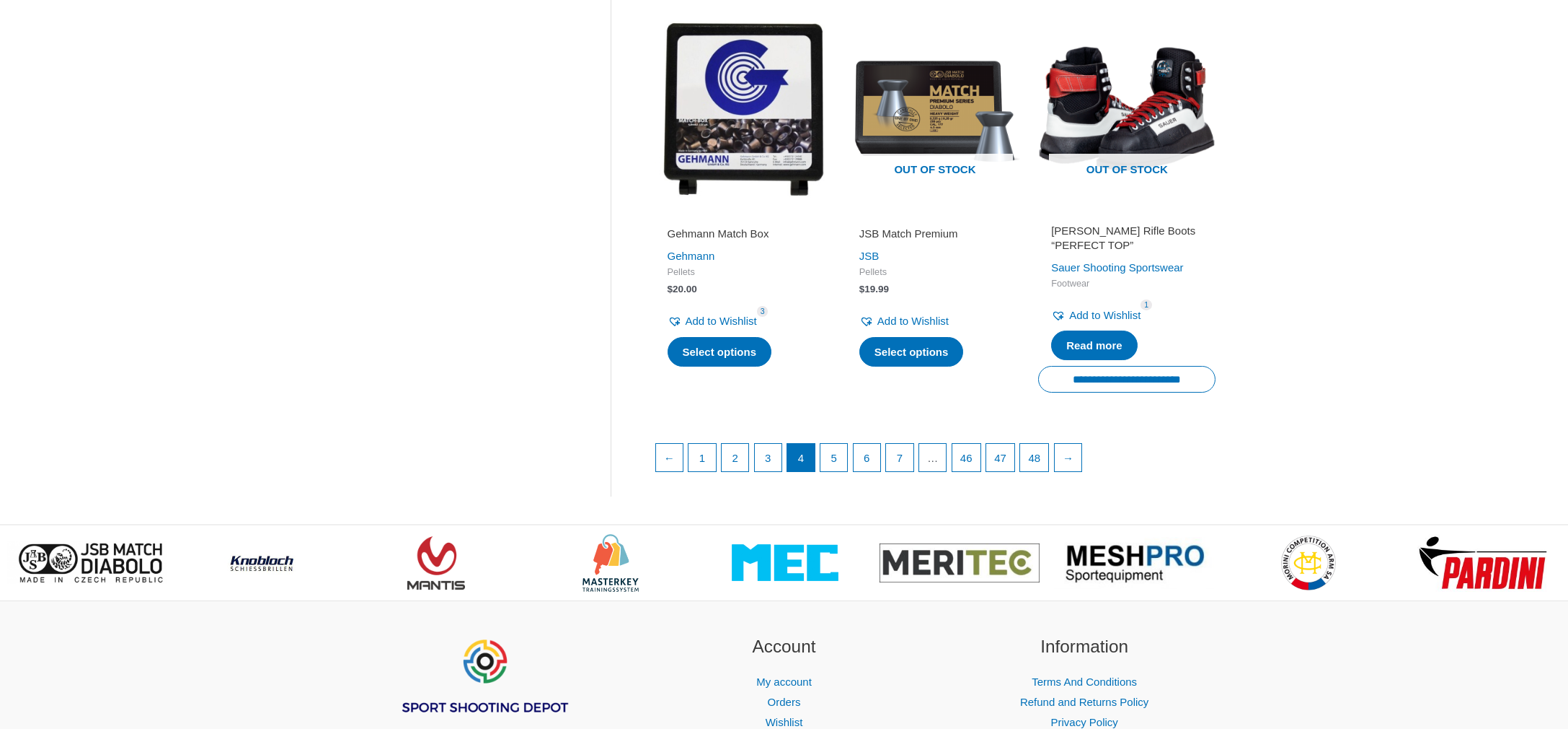
scroll to position [1941, 0]
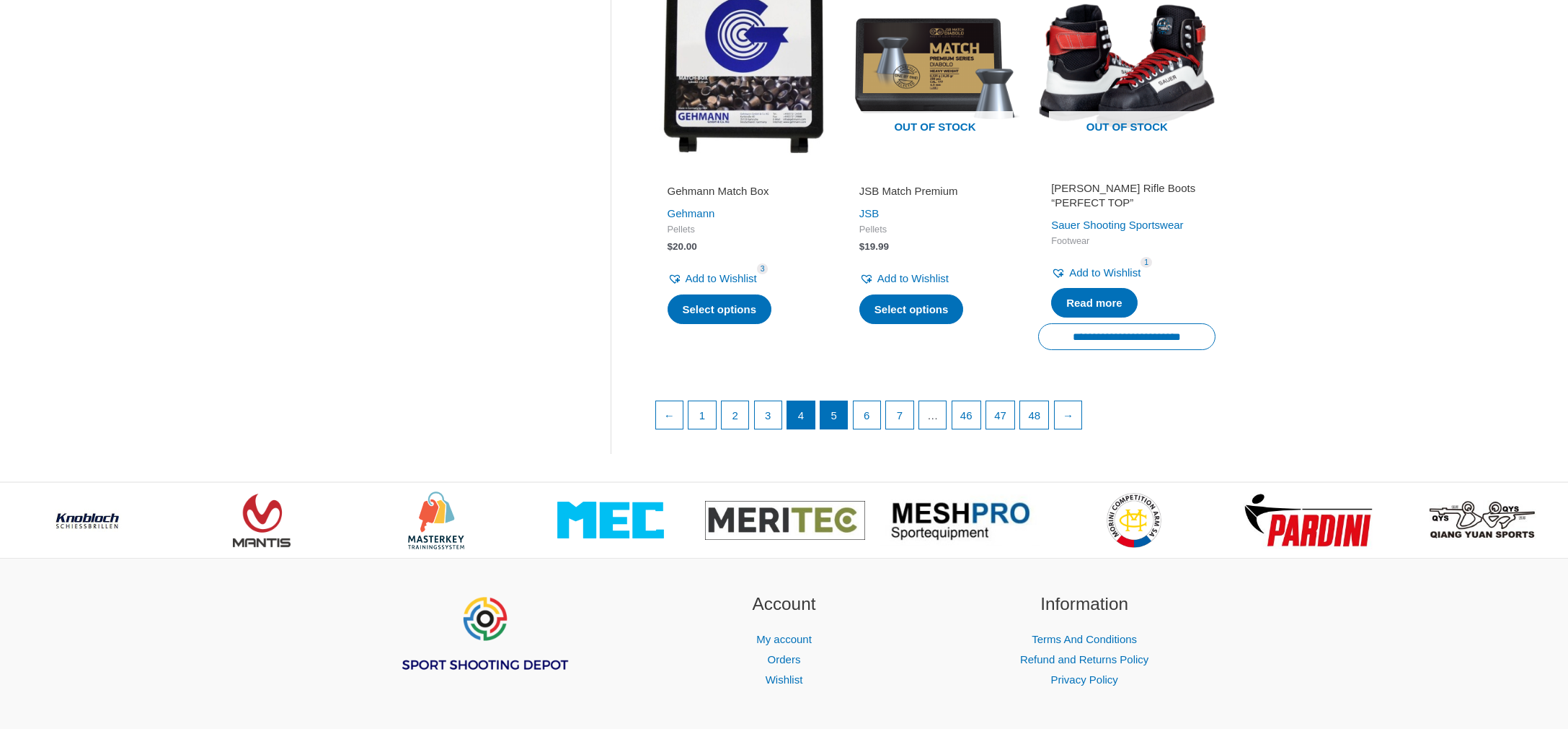
click at [845, 401] on link "5" at bounding box center [834, 415] width 28 height 28
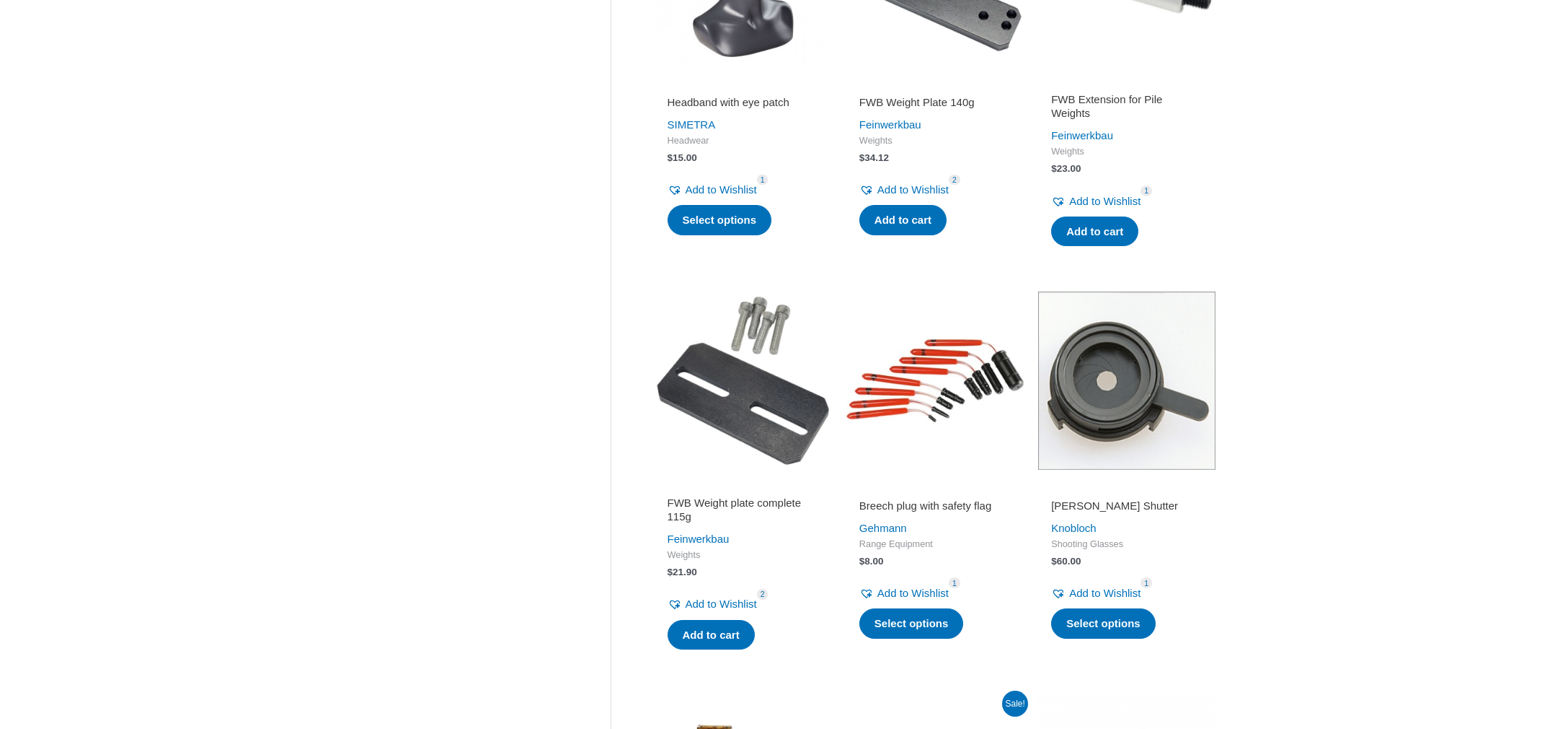
scroll to position [828, 0]
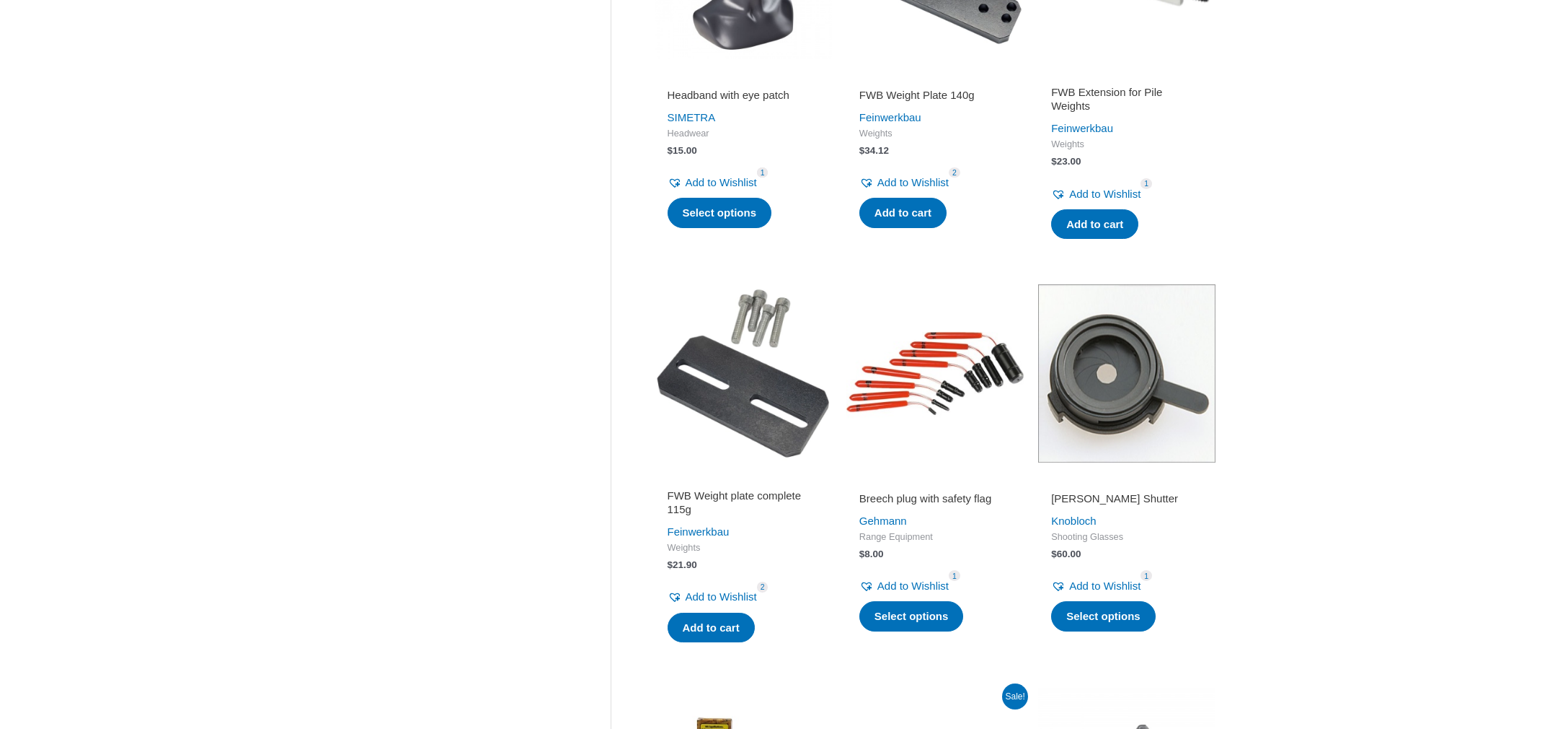
click at [846, 384] on img at bounding box center [935, 373] width 177 height 177
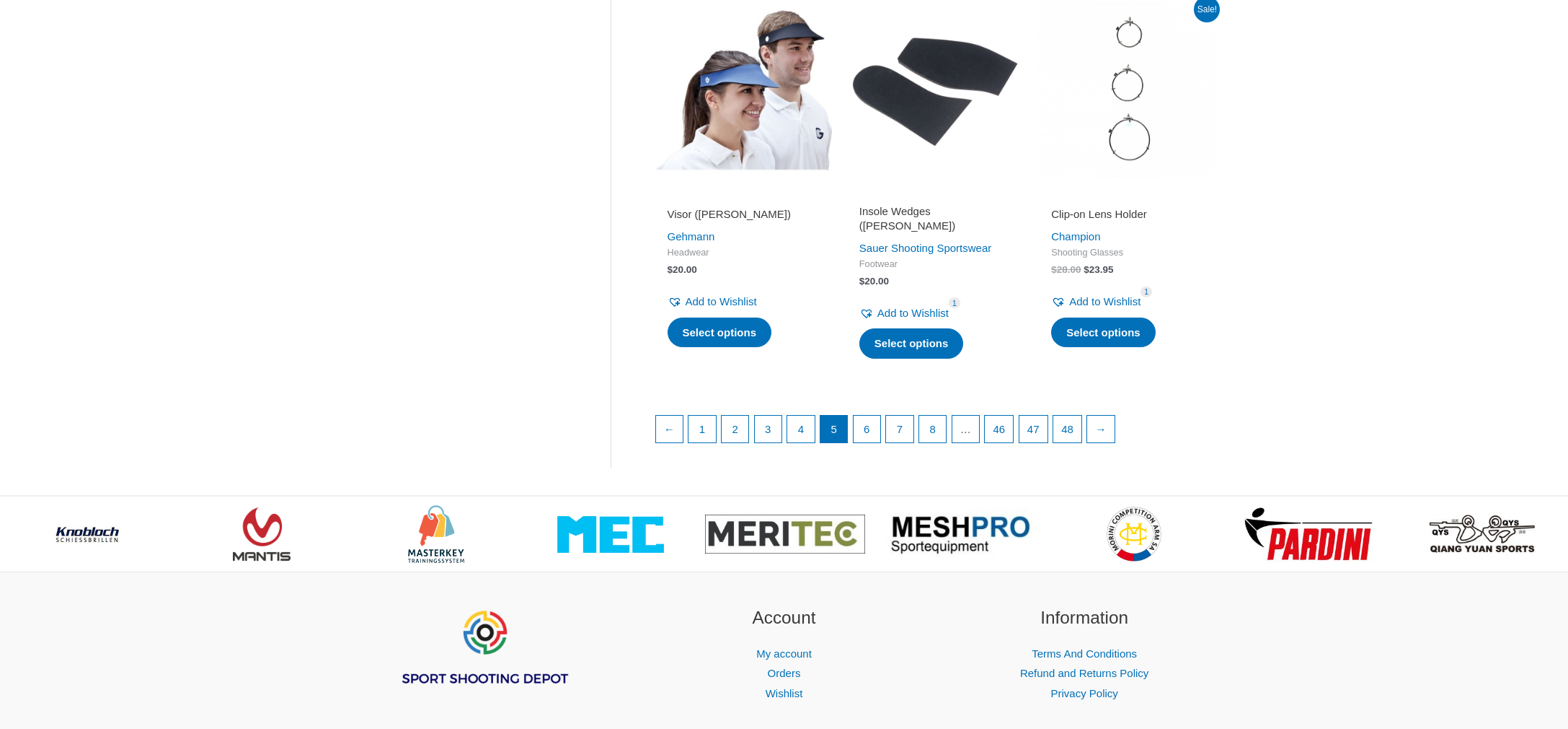
scroll to position [1917, 0]
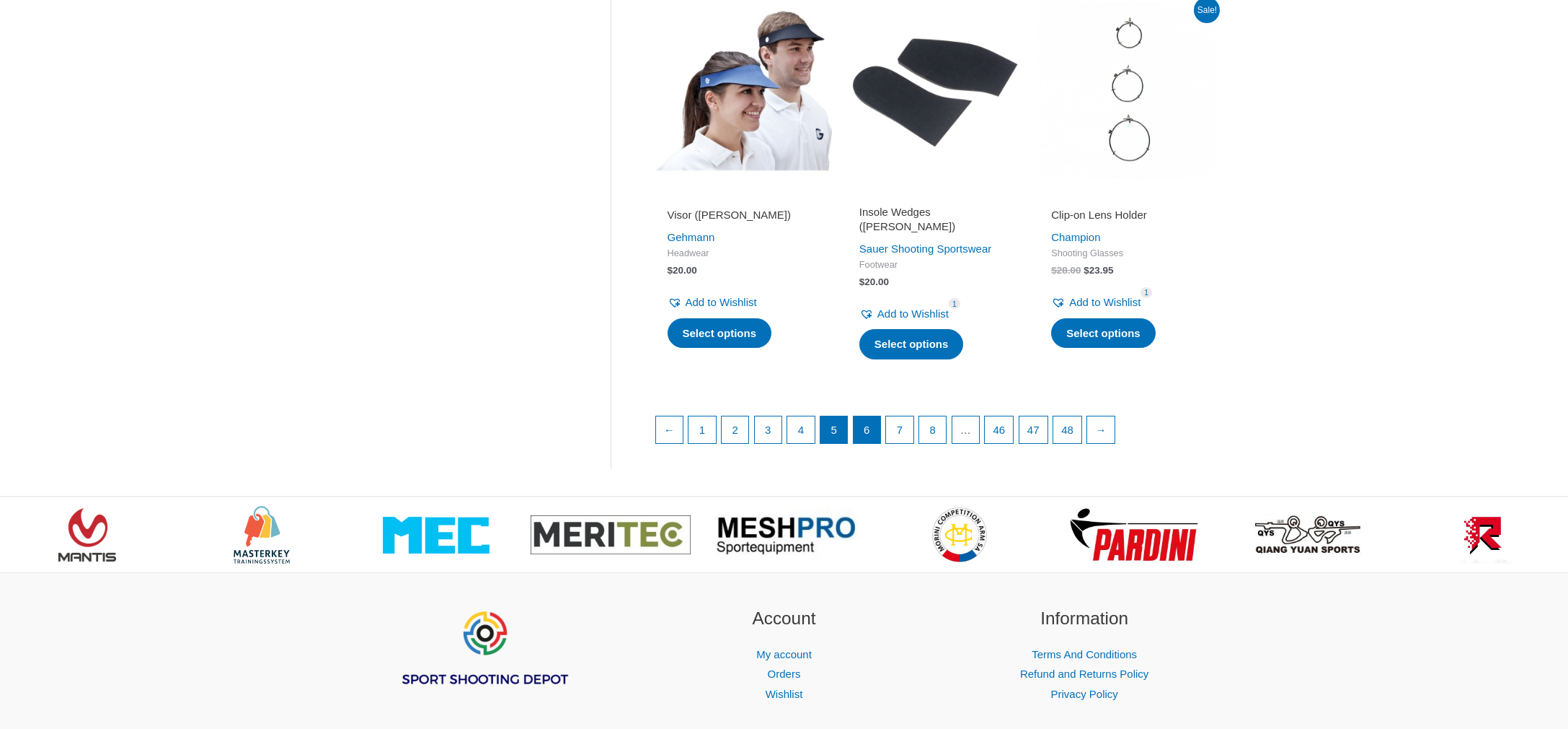
click at [872, 417] on link "6" at bounding box center [868, 430] width 28 height 28
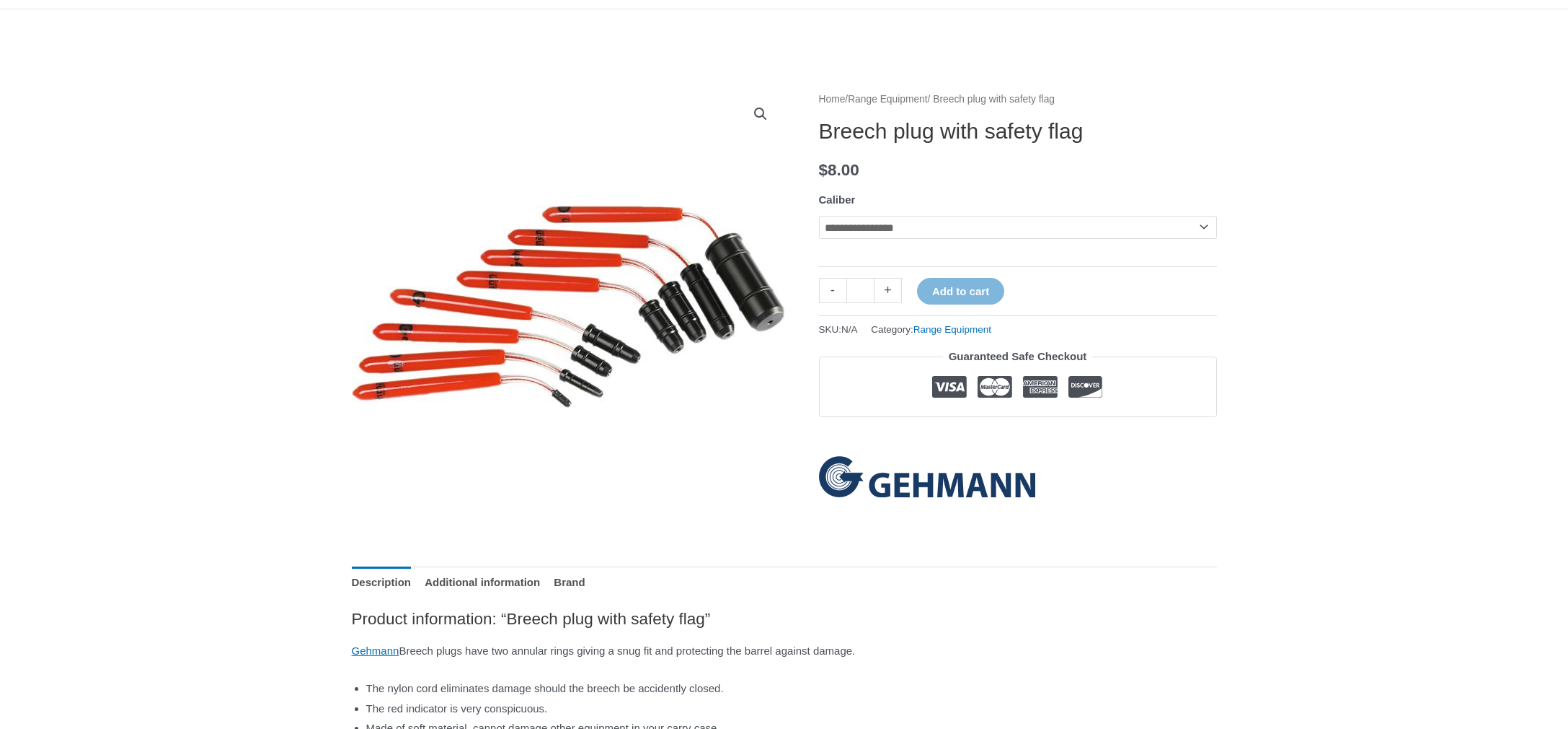
scroll to position [108, 0]
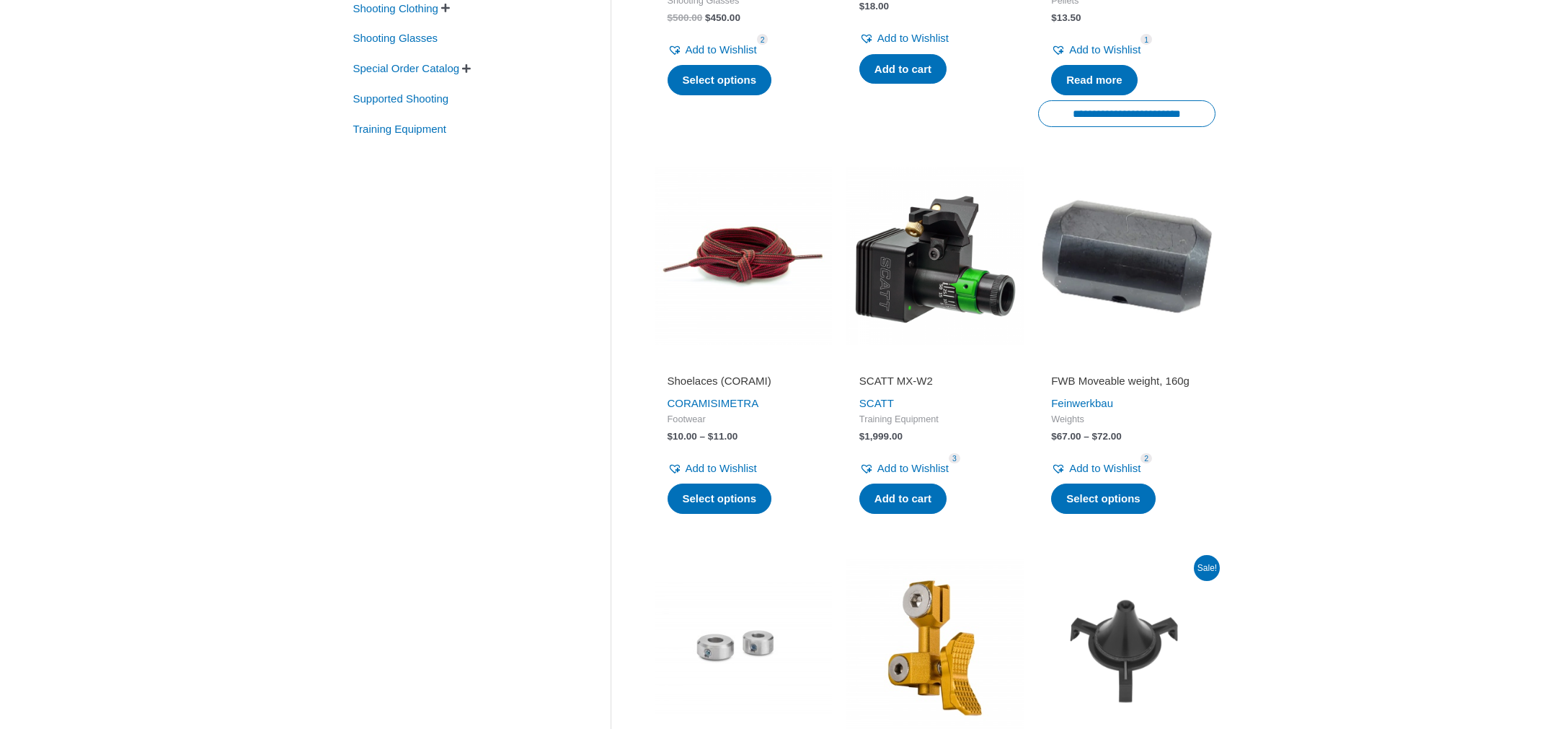
scroll to position [571, 0]
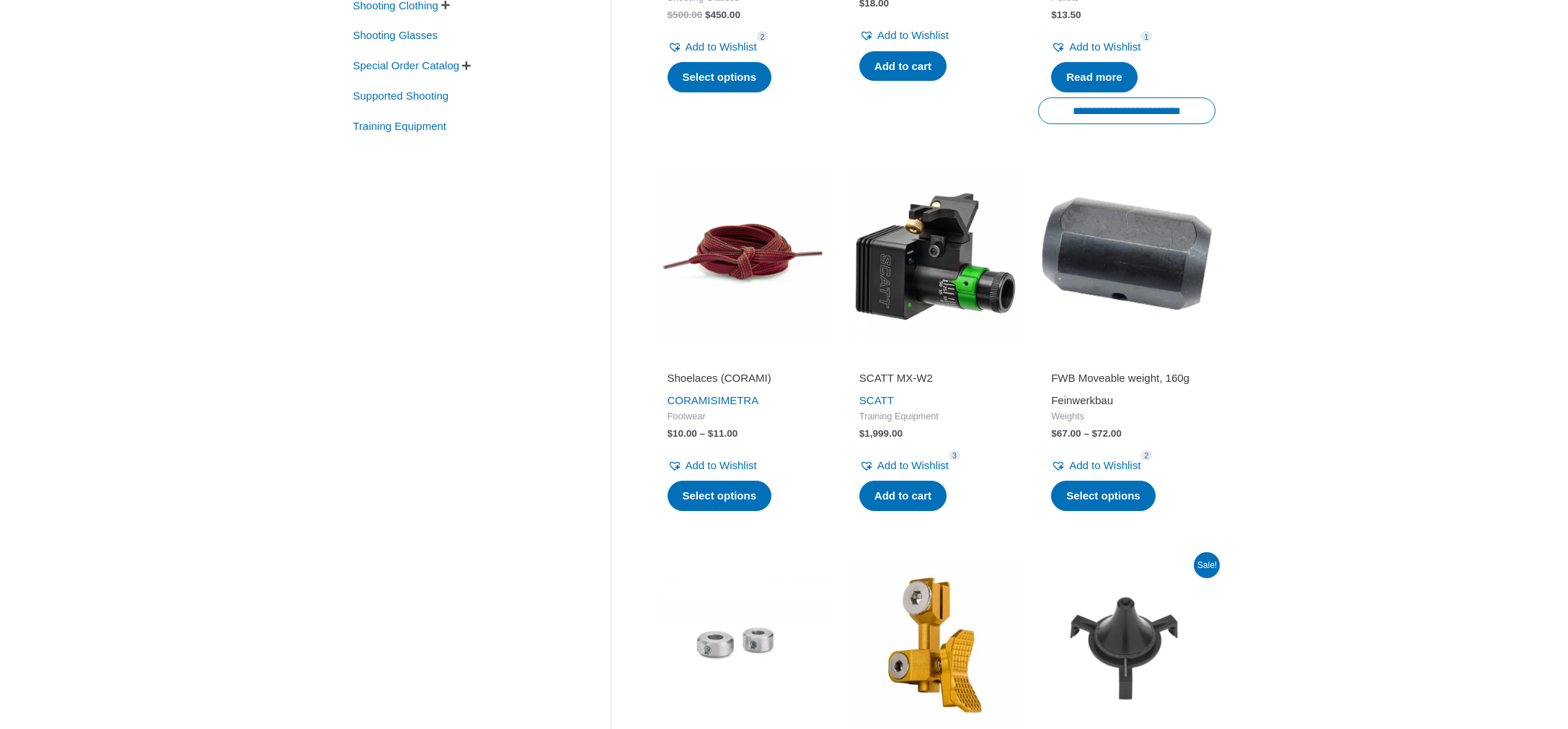
click at [1080, 399] on link "Feinwerkbau" at bounding box center [1082, 400] width 62 height 12
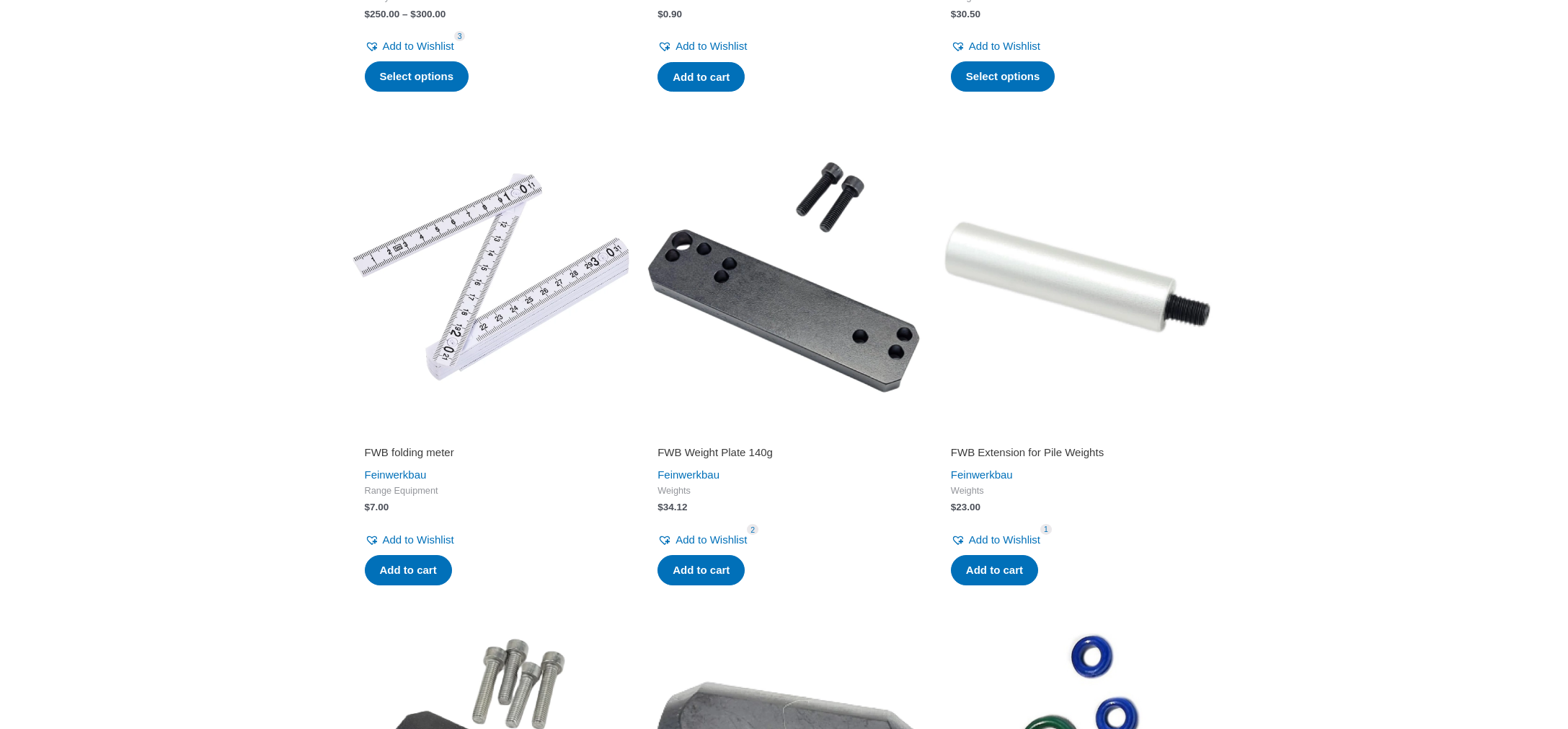
scroll to position [1554, 0]
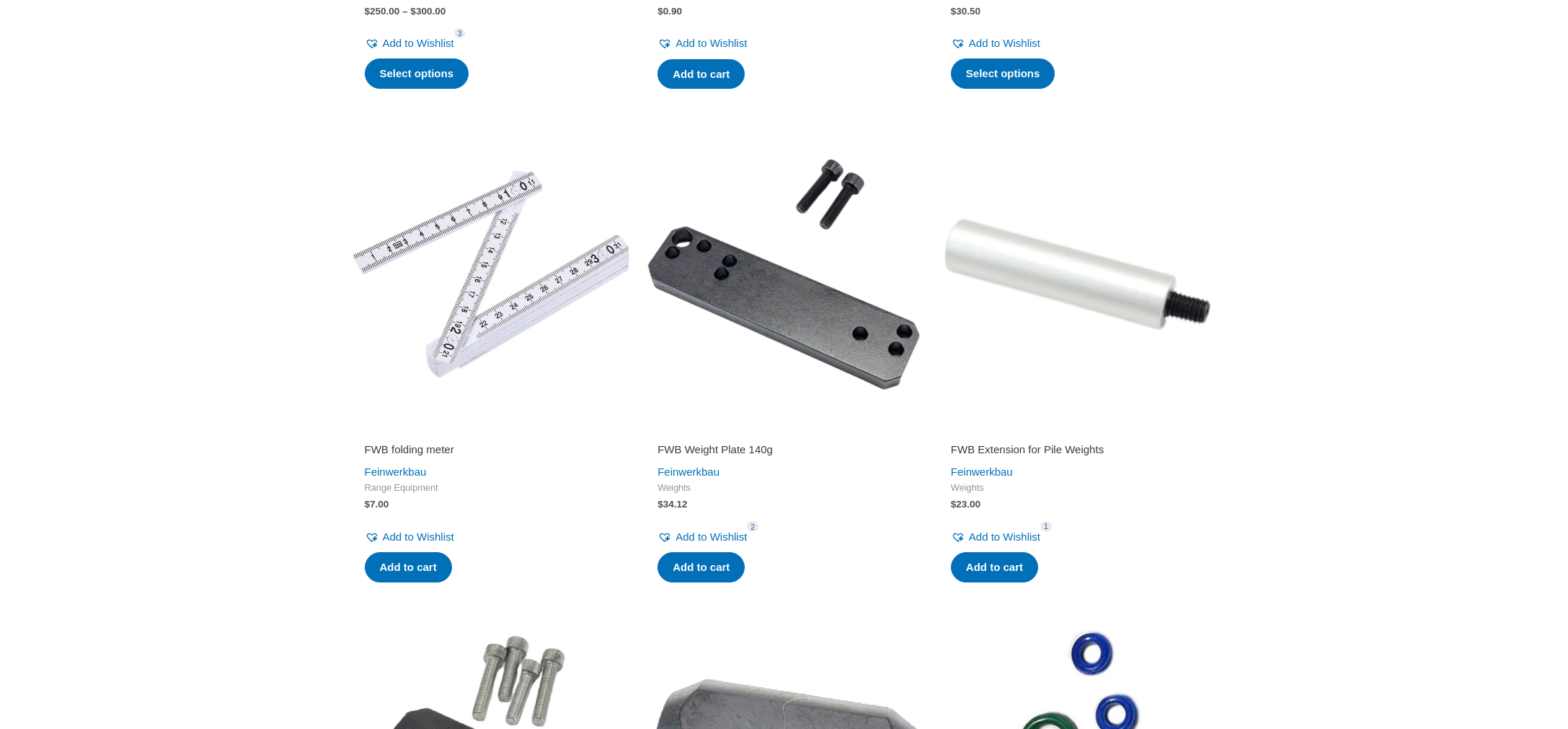
click at [629, 555] on div "FWB folding meter Feinwerkbau Range Equipment $ 7.00 Add to Wishlist Remove fro…" at bounding box center [491, 504] width 279 height 165
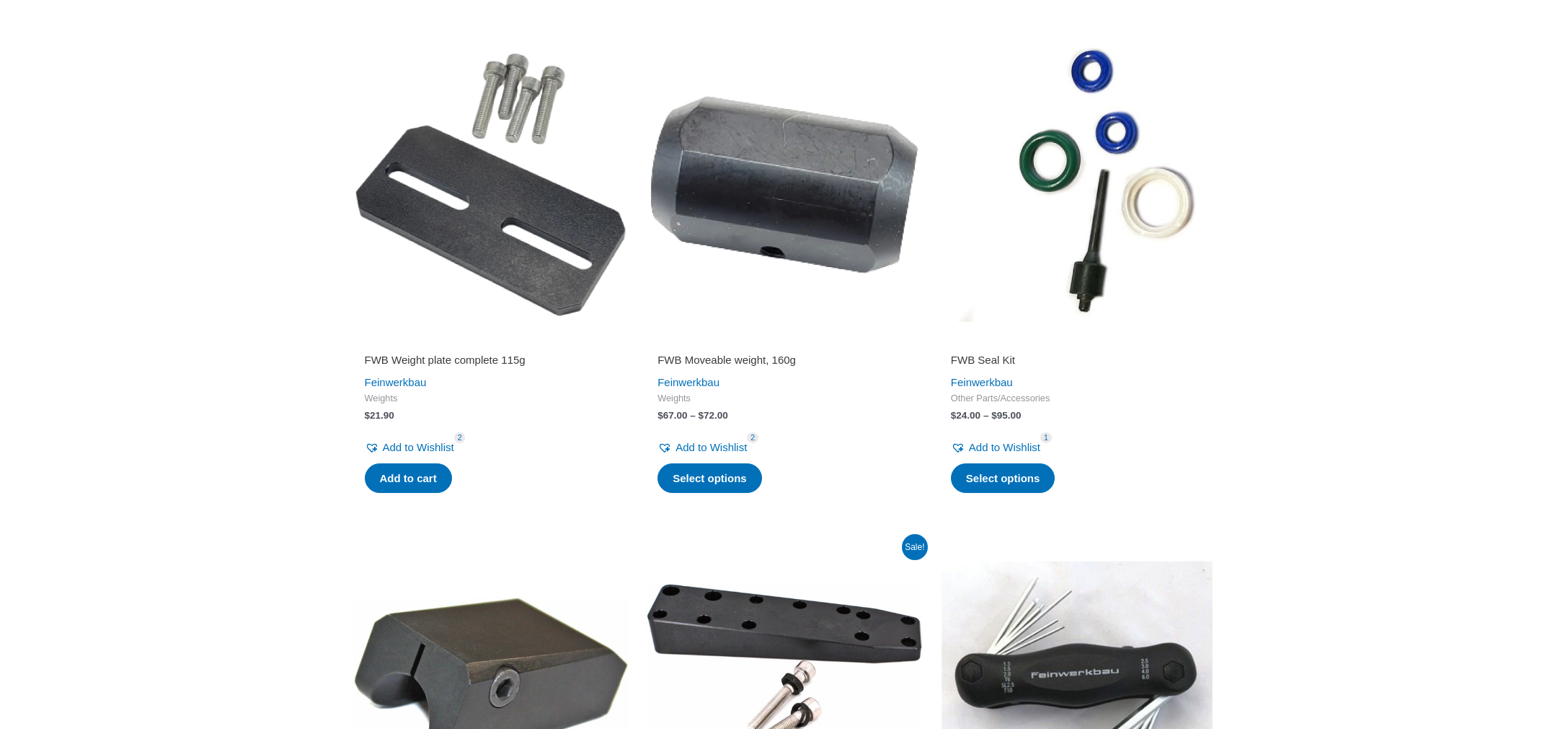
scroll to position [2139, 0]
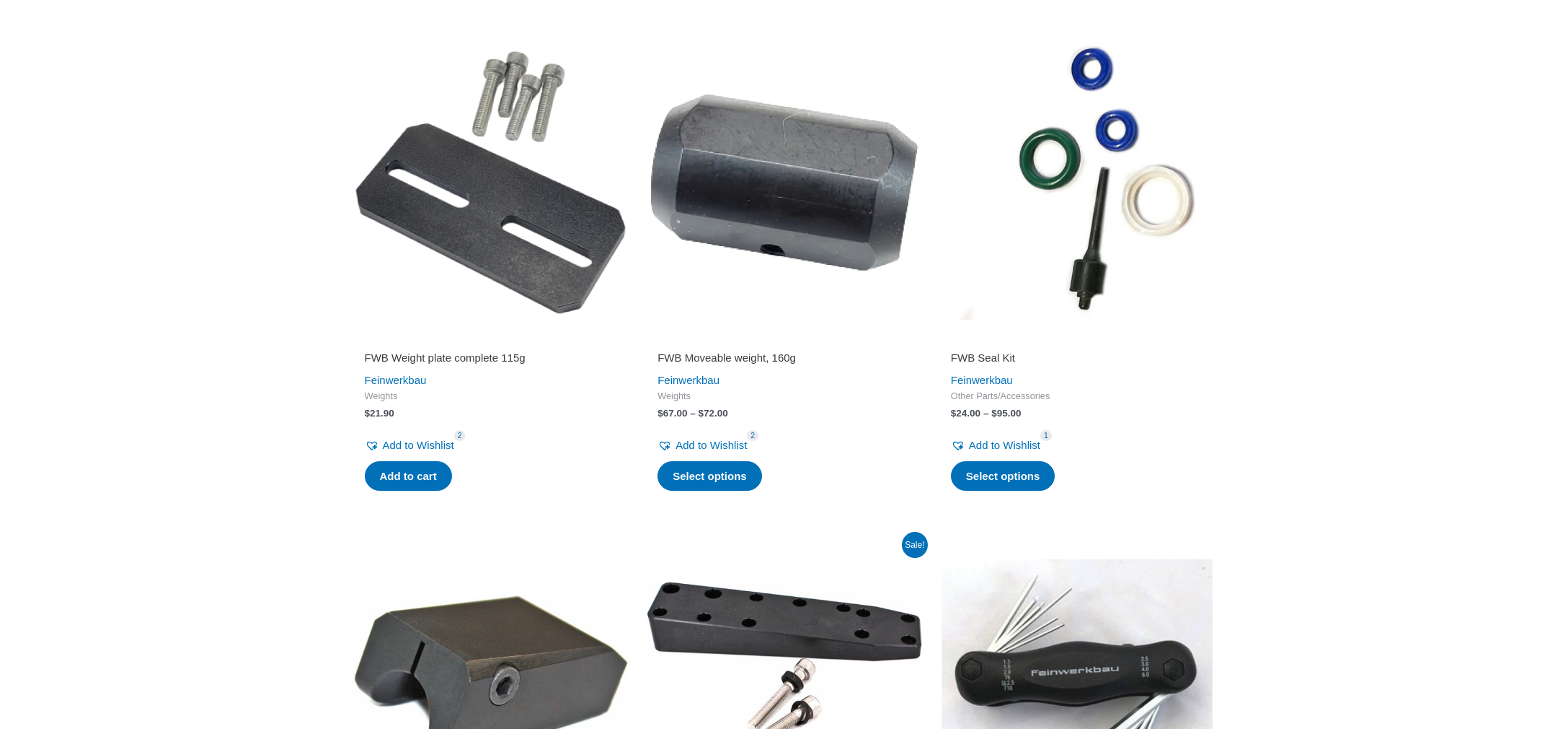
click at [756, 365] on h2 "FWB Moveable weight, 160g" at bounding box center [784, 357] width 253 height 15
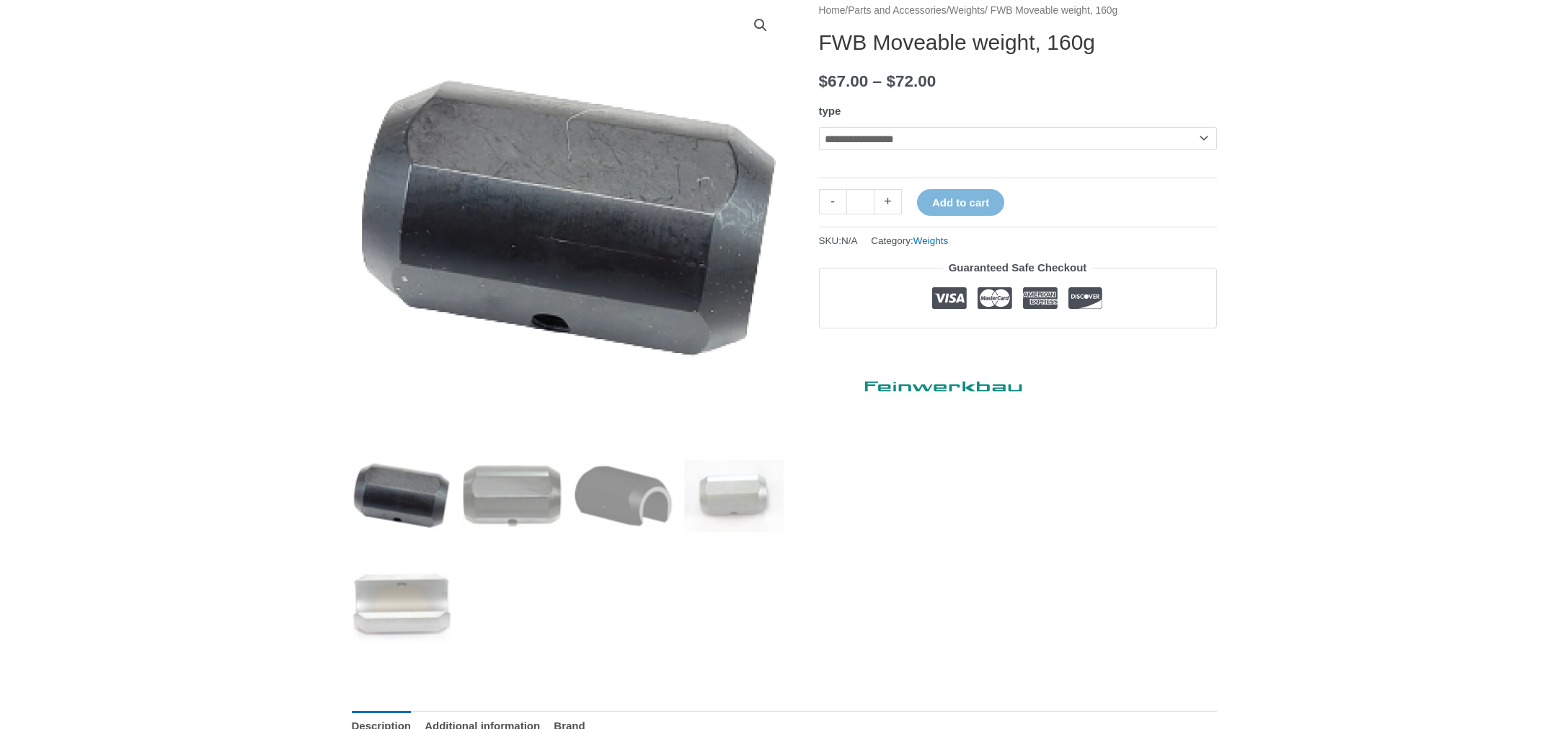
scroll to position [196, 0]
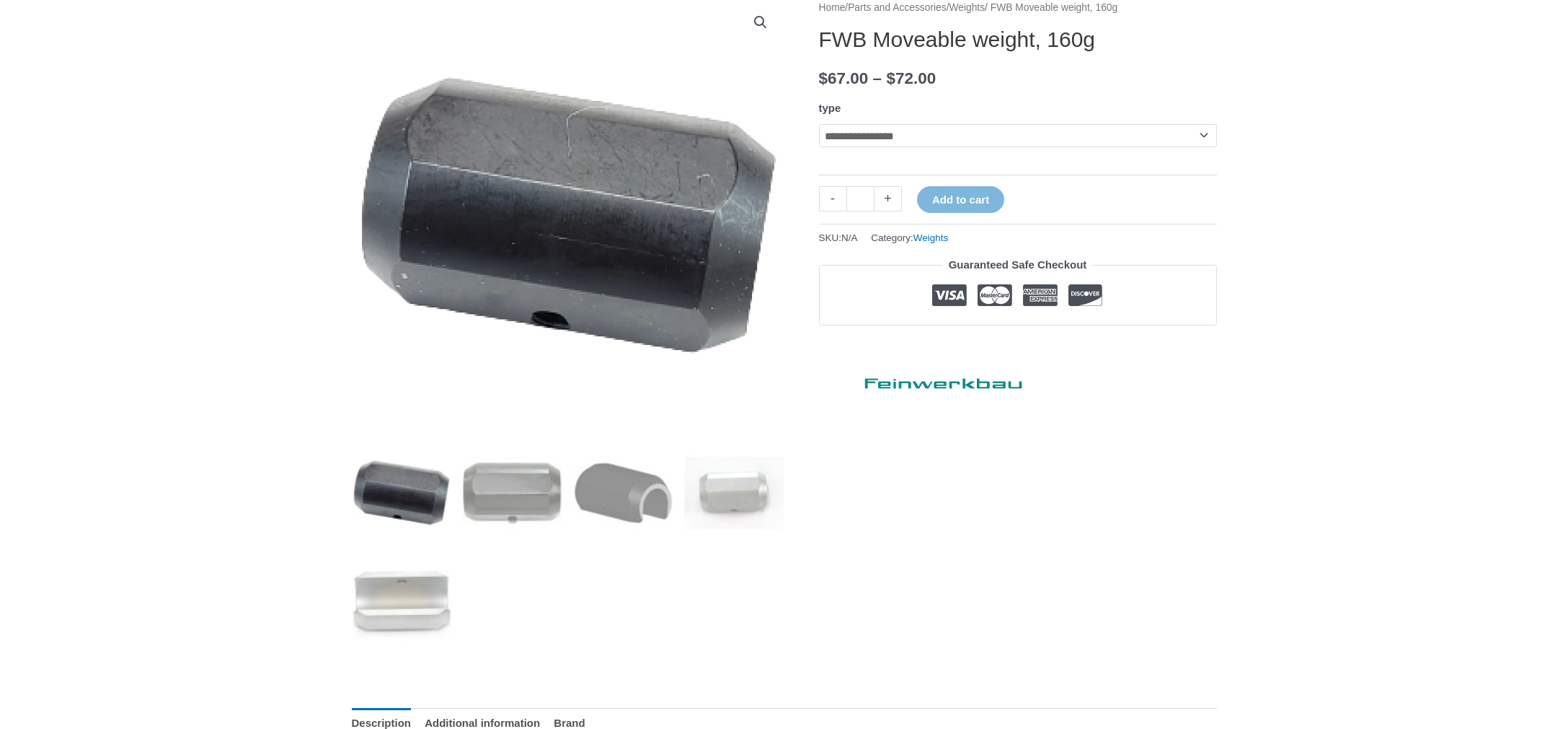
click at [884, 139] on select "**********" at bounding box center [1018, 135] width 398 height 23
select select "*********"
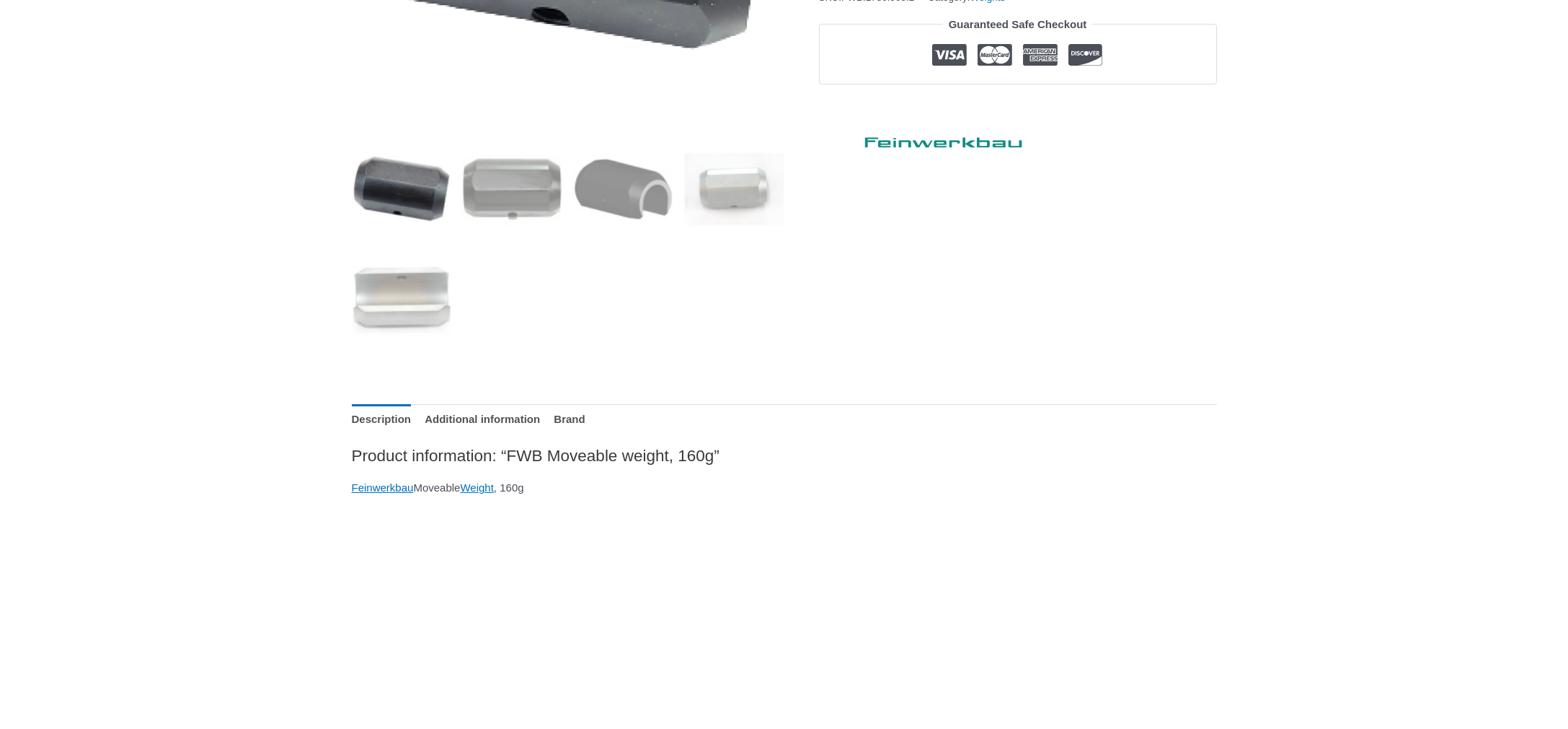
scroll to position [500, 0]
click at [462, 417] on link "Additional information" at bounding box center [483, 419] width 115 height 31
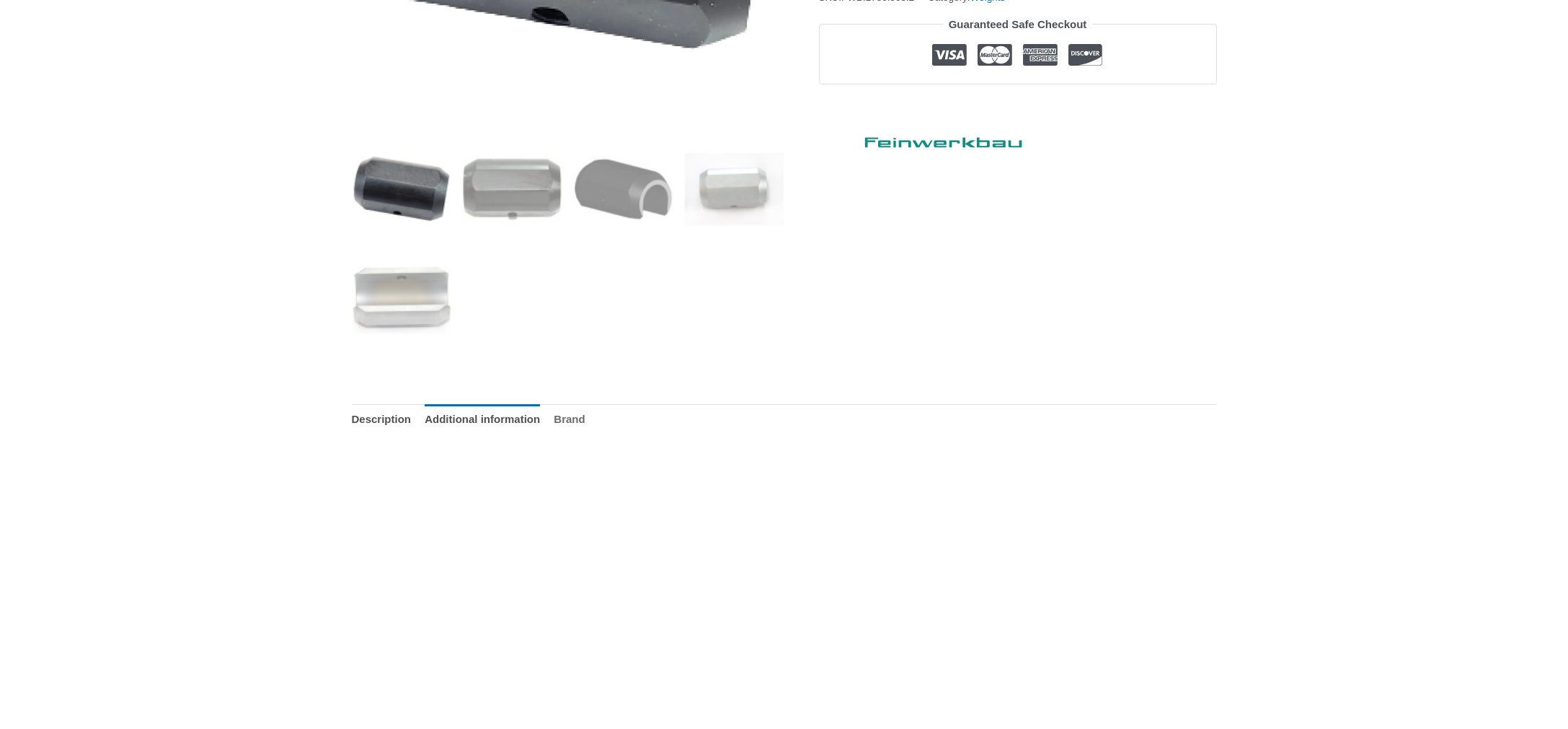
click at [585, 421] on link "Brand" at bounding box center [569, 419] width 31 height 31
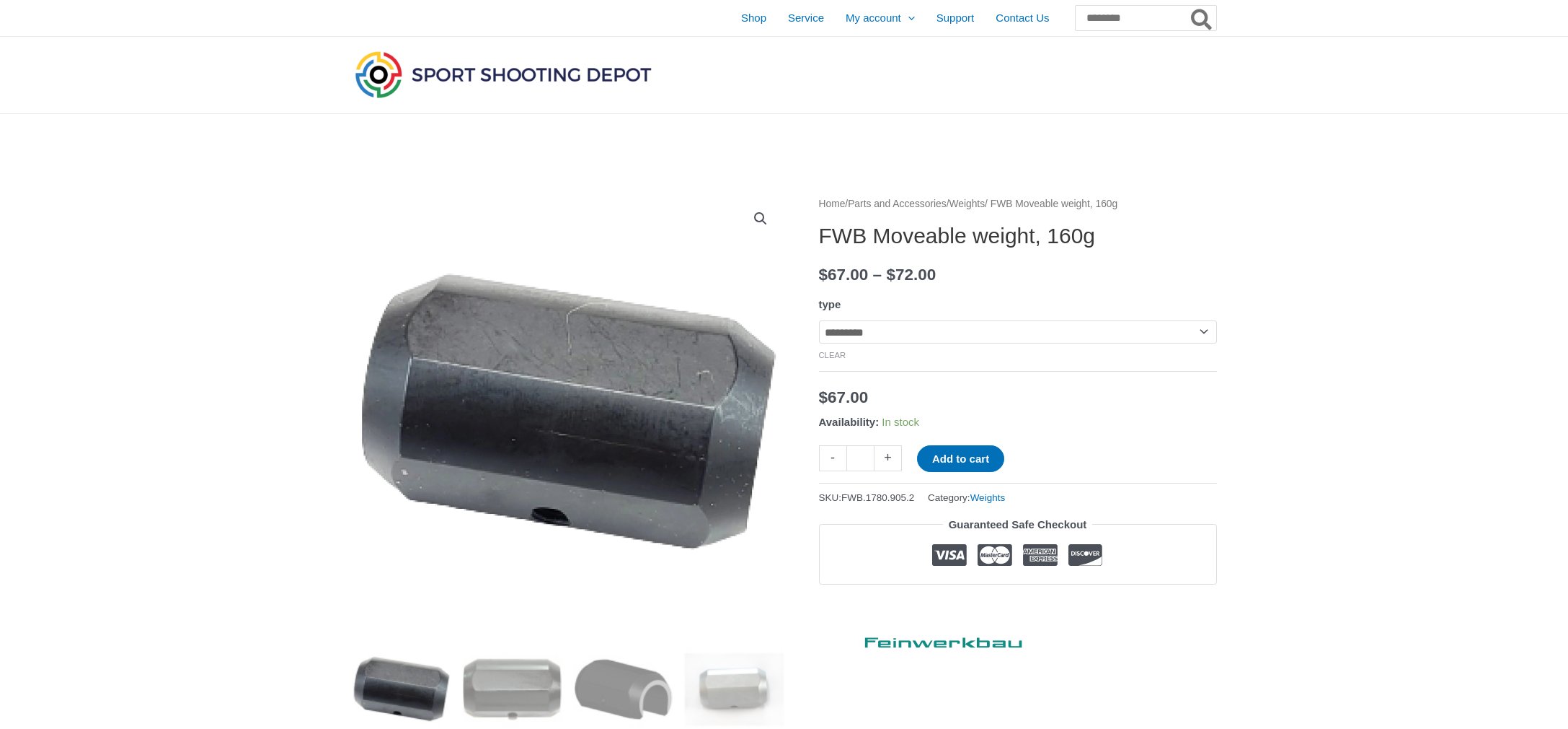
scroll to position [0, 0]
click at [840, 359] on link "Clear" at bounding box center [833, 355] width 28 height 9
select select
